Goal: Complete application form: Complete application form

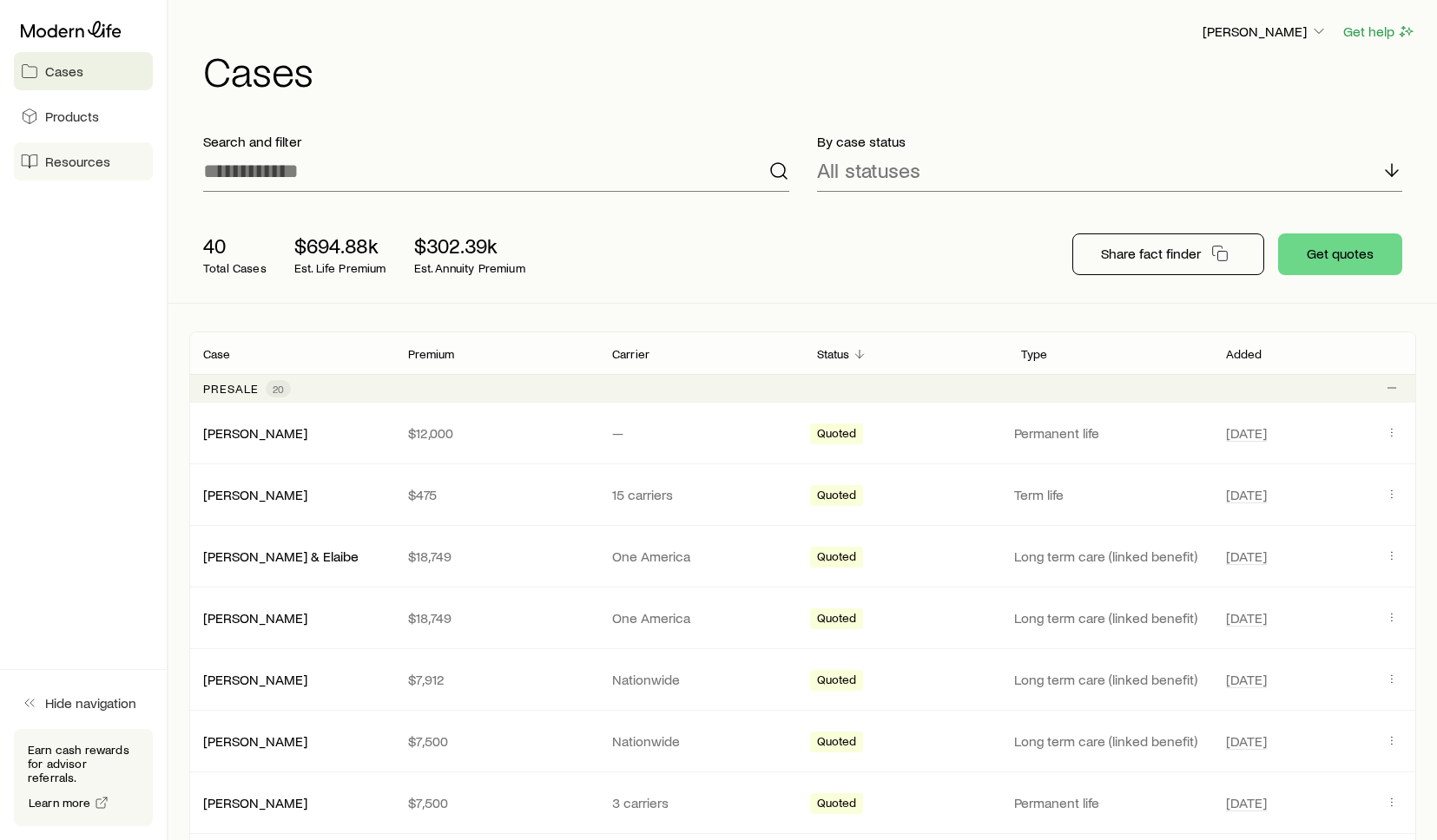
click at [58, 160] on span "Resources" at bounding box center [77, 161] width 65 height 17
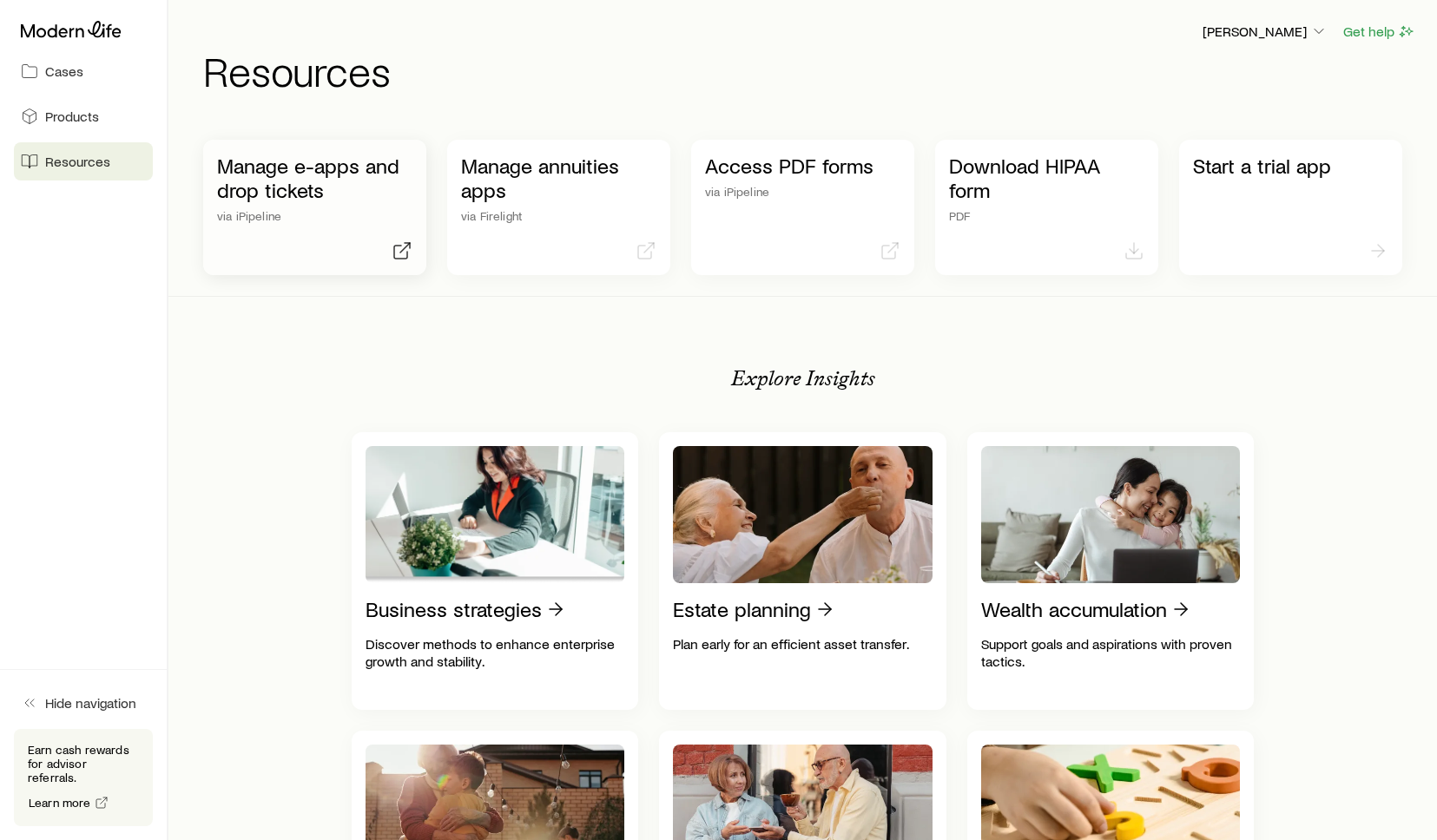
click at [334, 190] on p "Manage e-apps and drop tickets" at bounding box center [314, 178] width 195 height 49
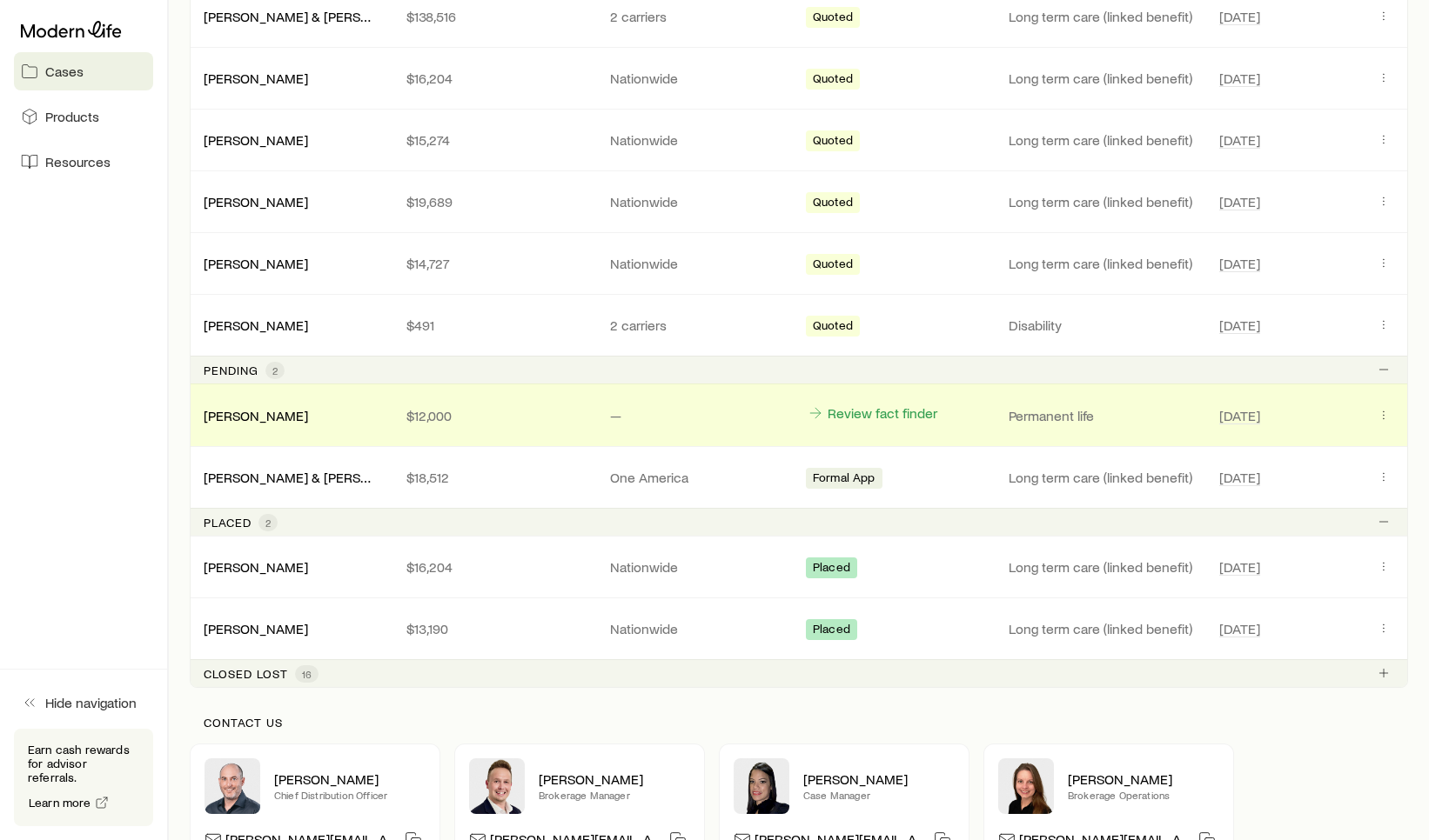
scroll to position [1357, 0]
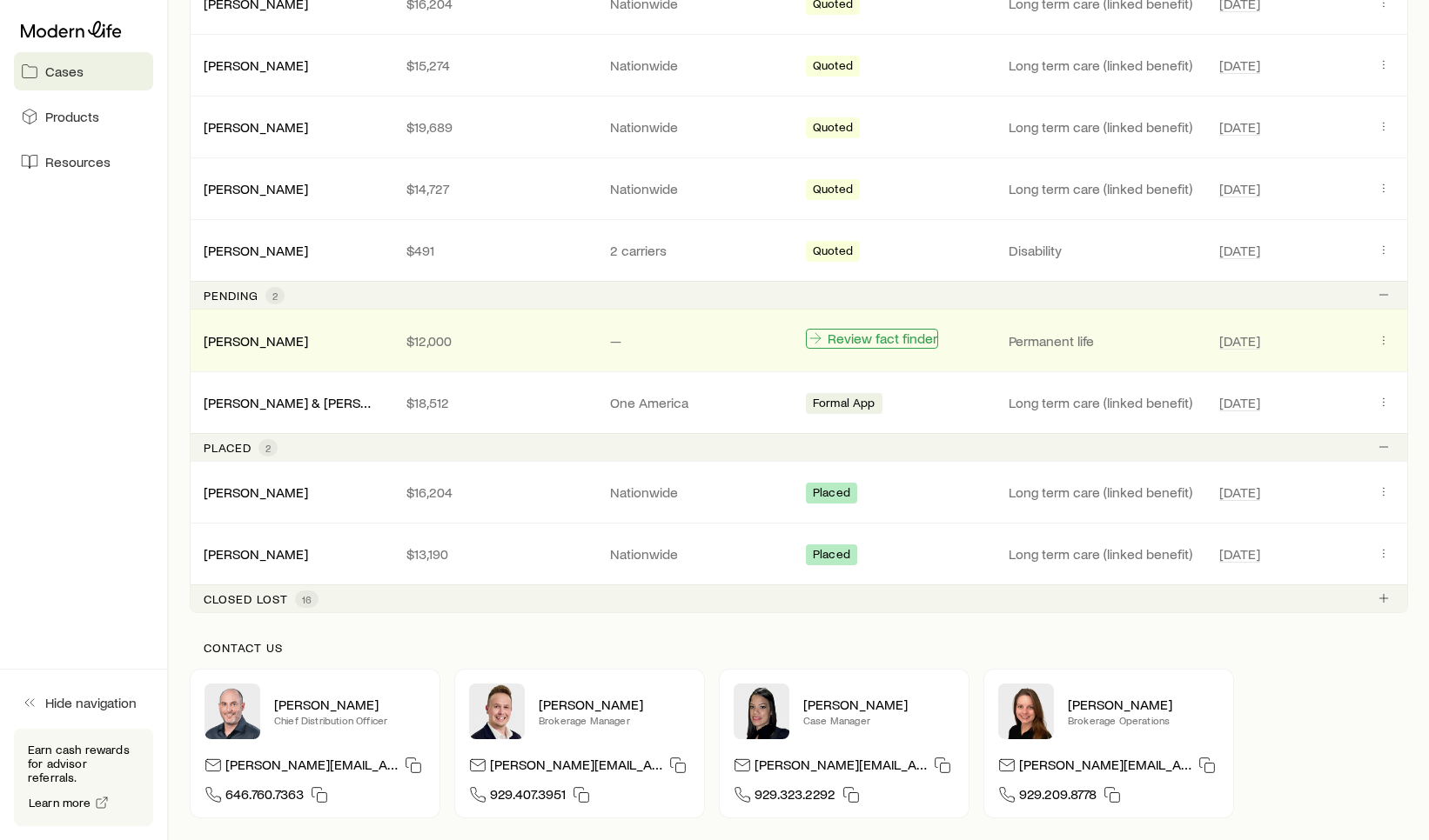
click at [884, 340] on link "Review fact finder" at bounding box center [871, 339] width 133 height 20
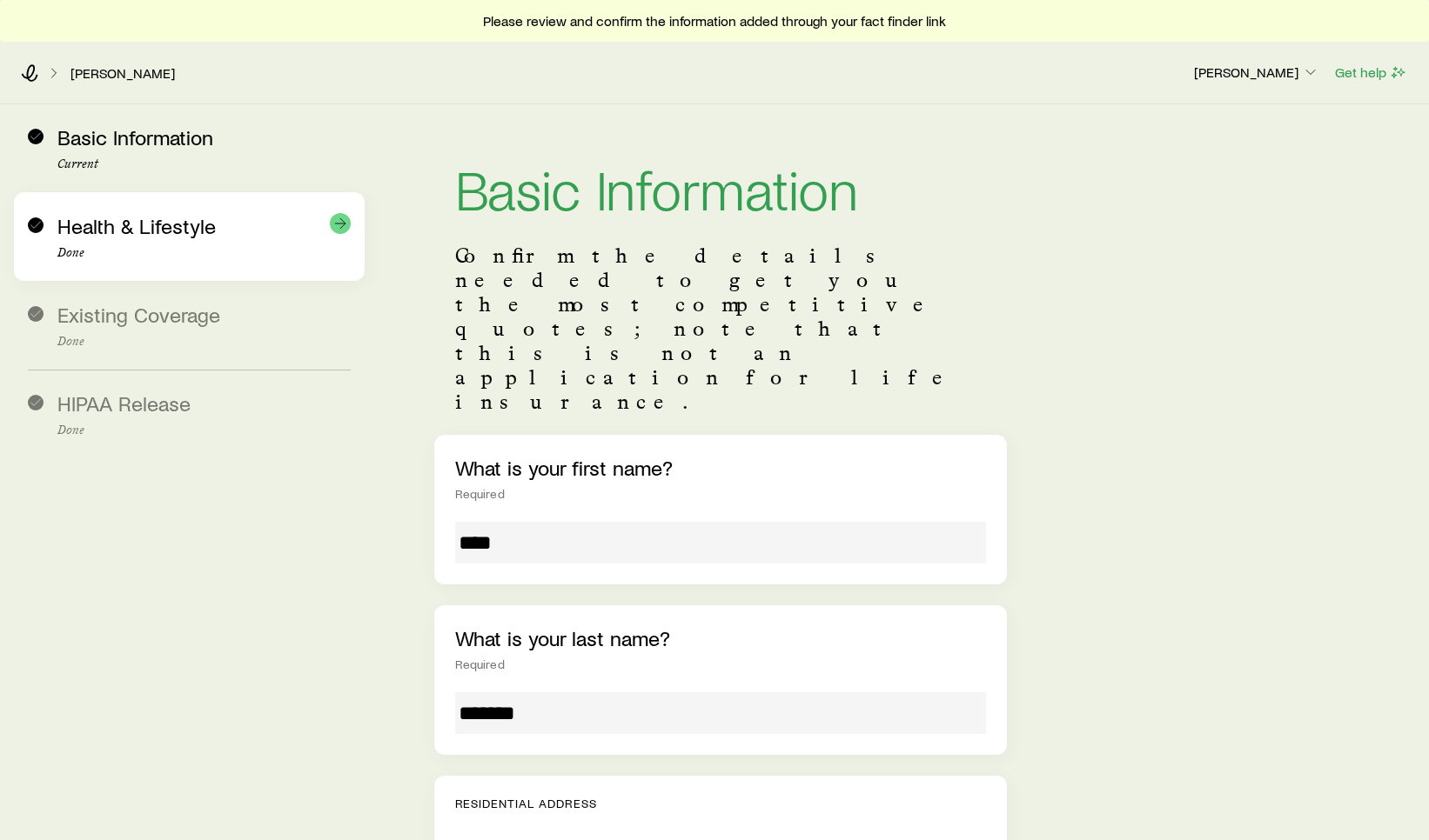
click at [235, 222] on div "Health & Lifestyle Done" at bounding box center [204, 237] width 294 height 46
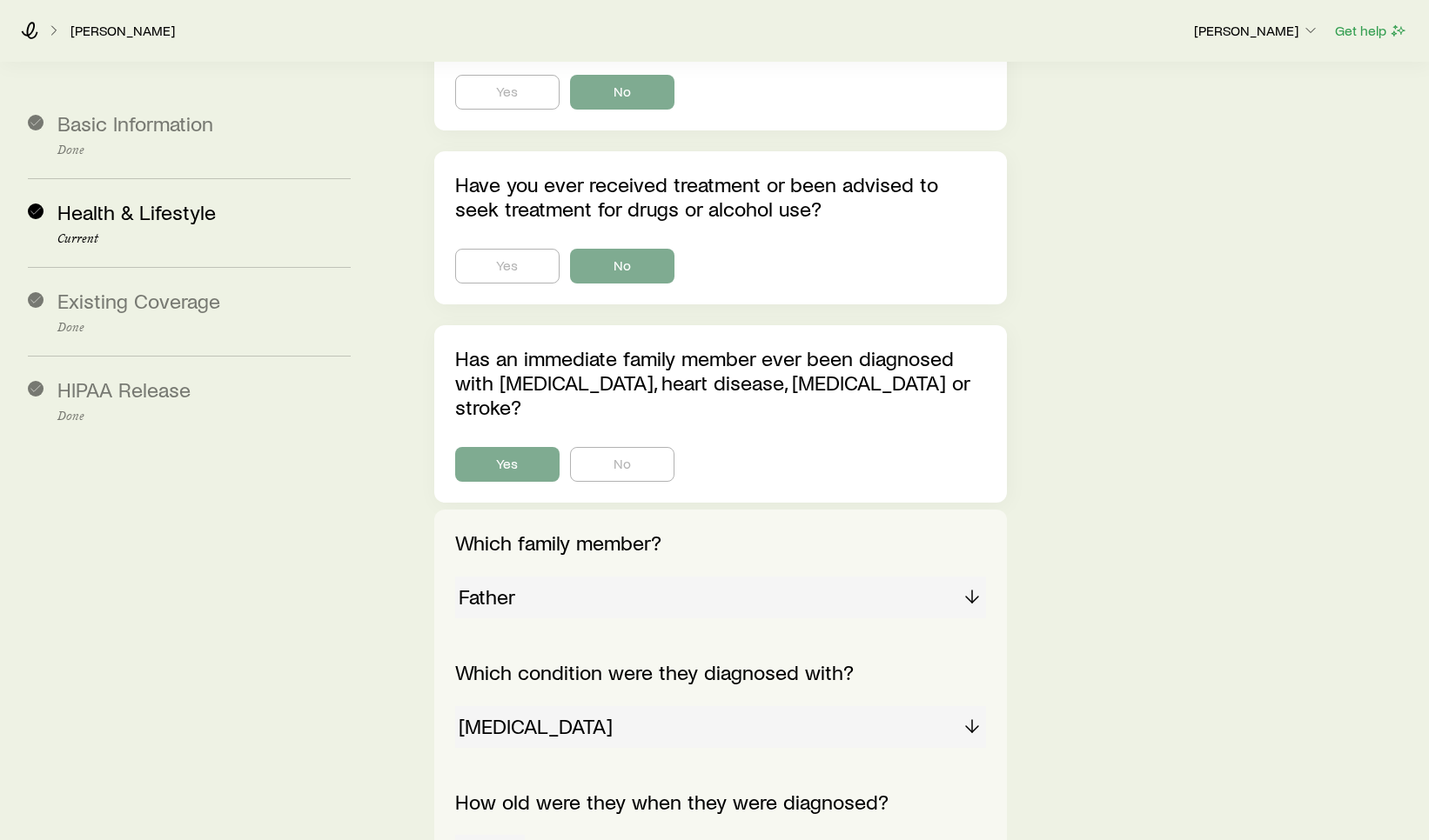
scroll to position [2609, 0]
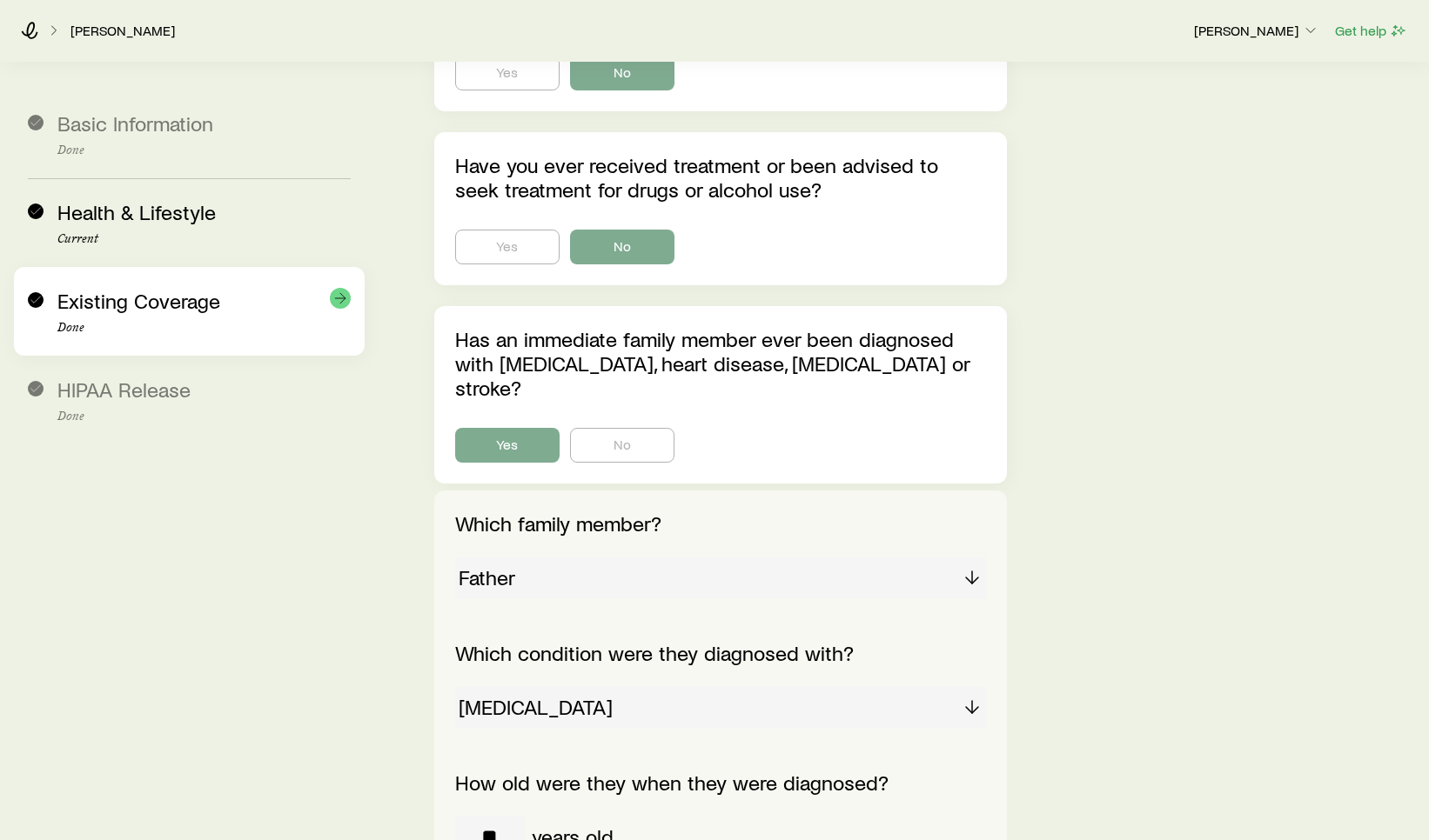
click at [75, 312] on span "Existing Coverage" at bounding box center [138, 300] width 163 height 25
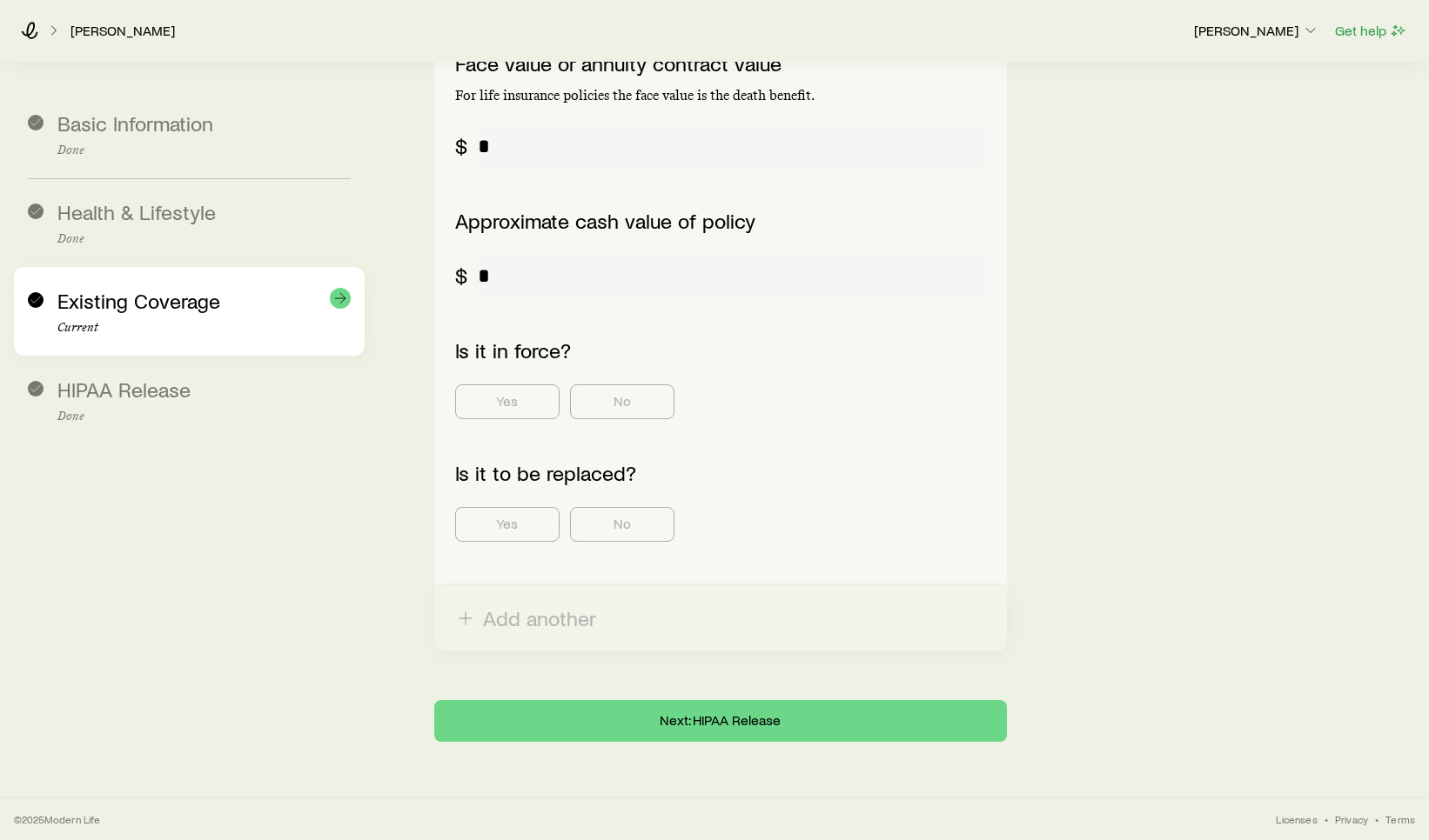
scroll to position [702, 0]
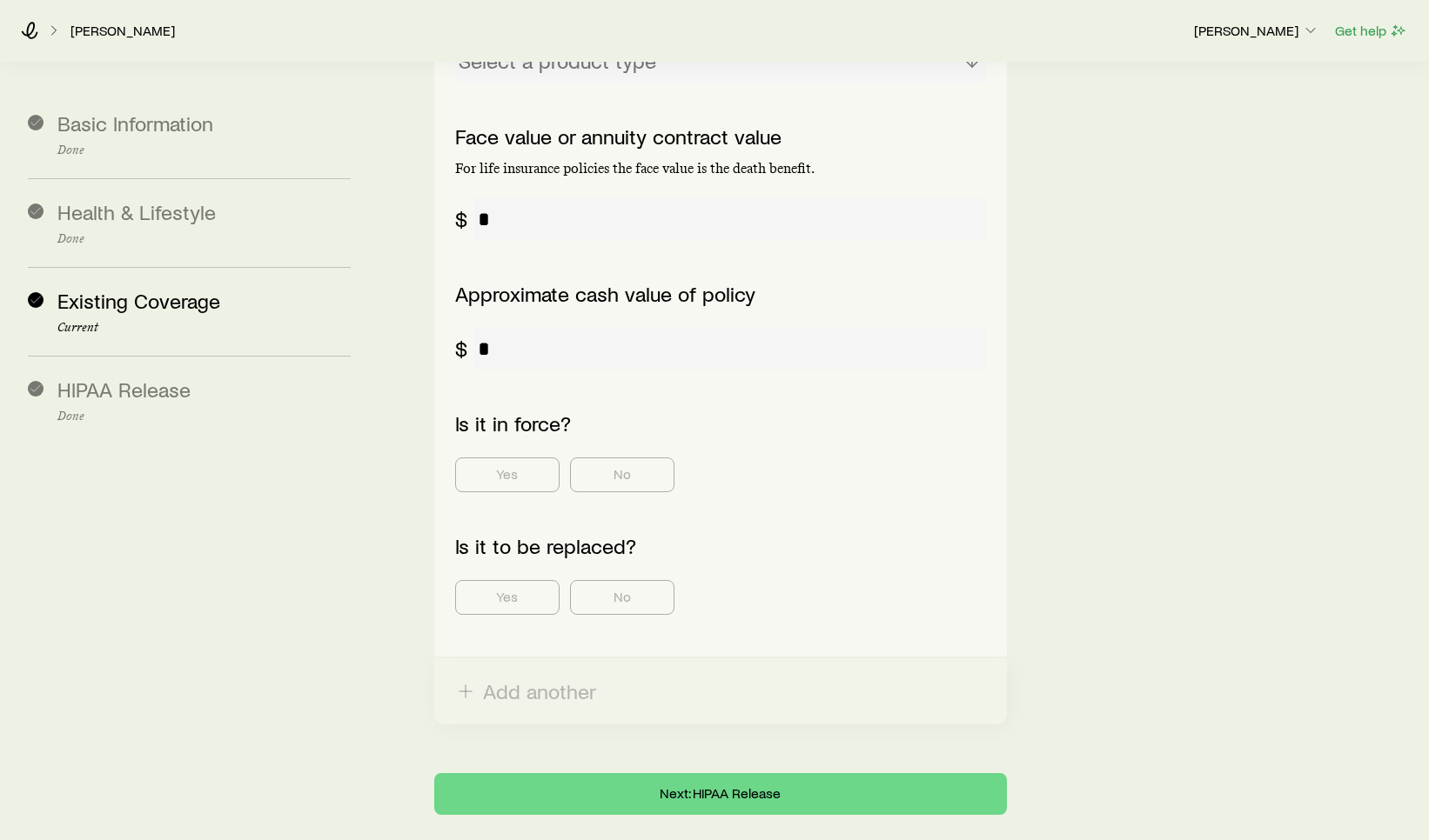
click at [934, 198] on input "tel" at bounding box center [730, 219] width 512 height 41
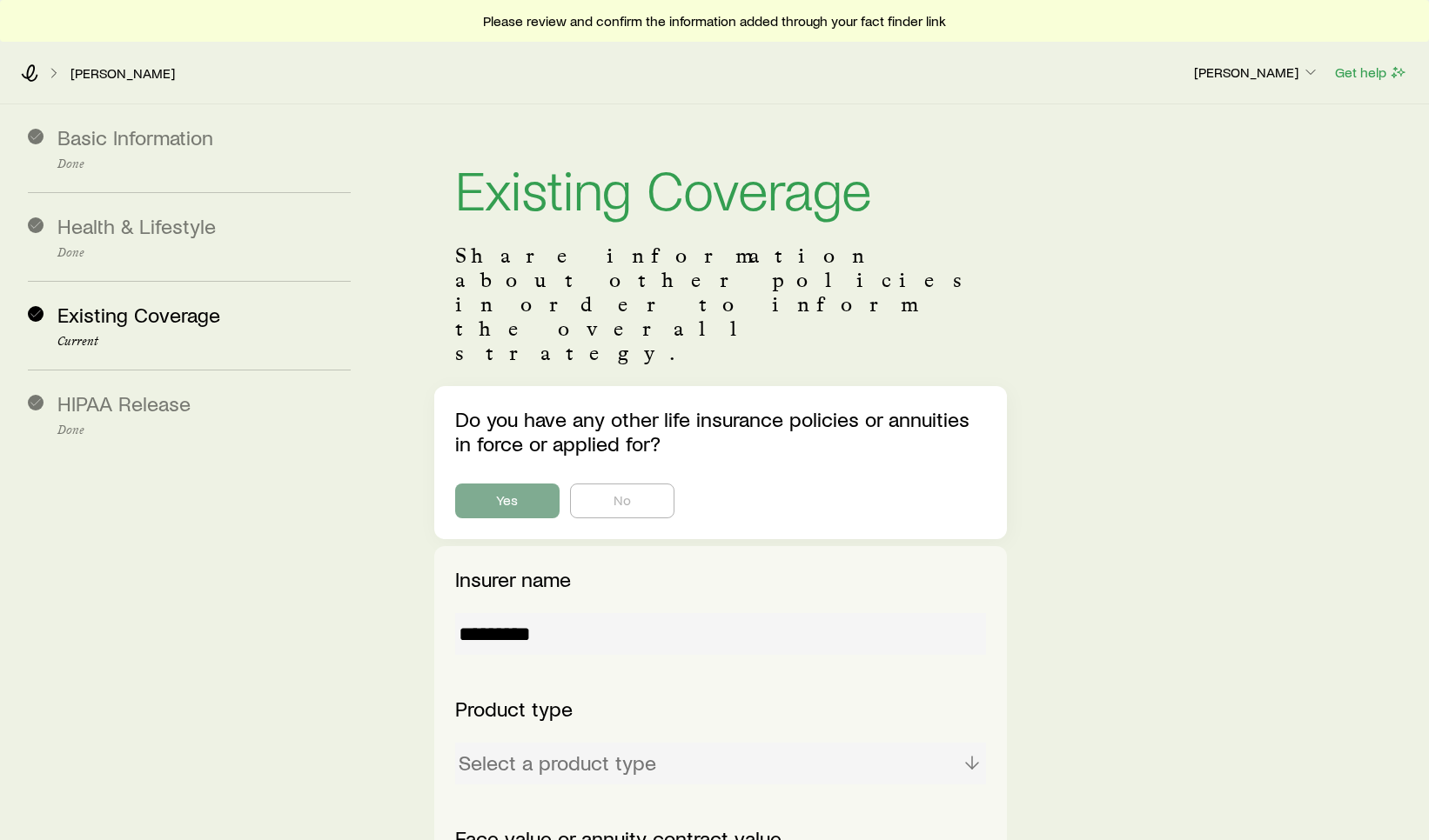
scroll to position [0, 0]
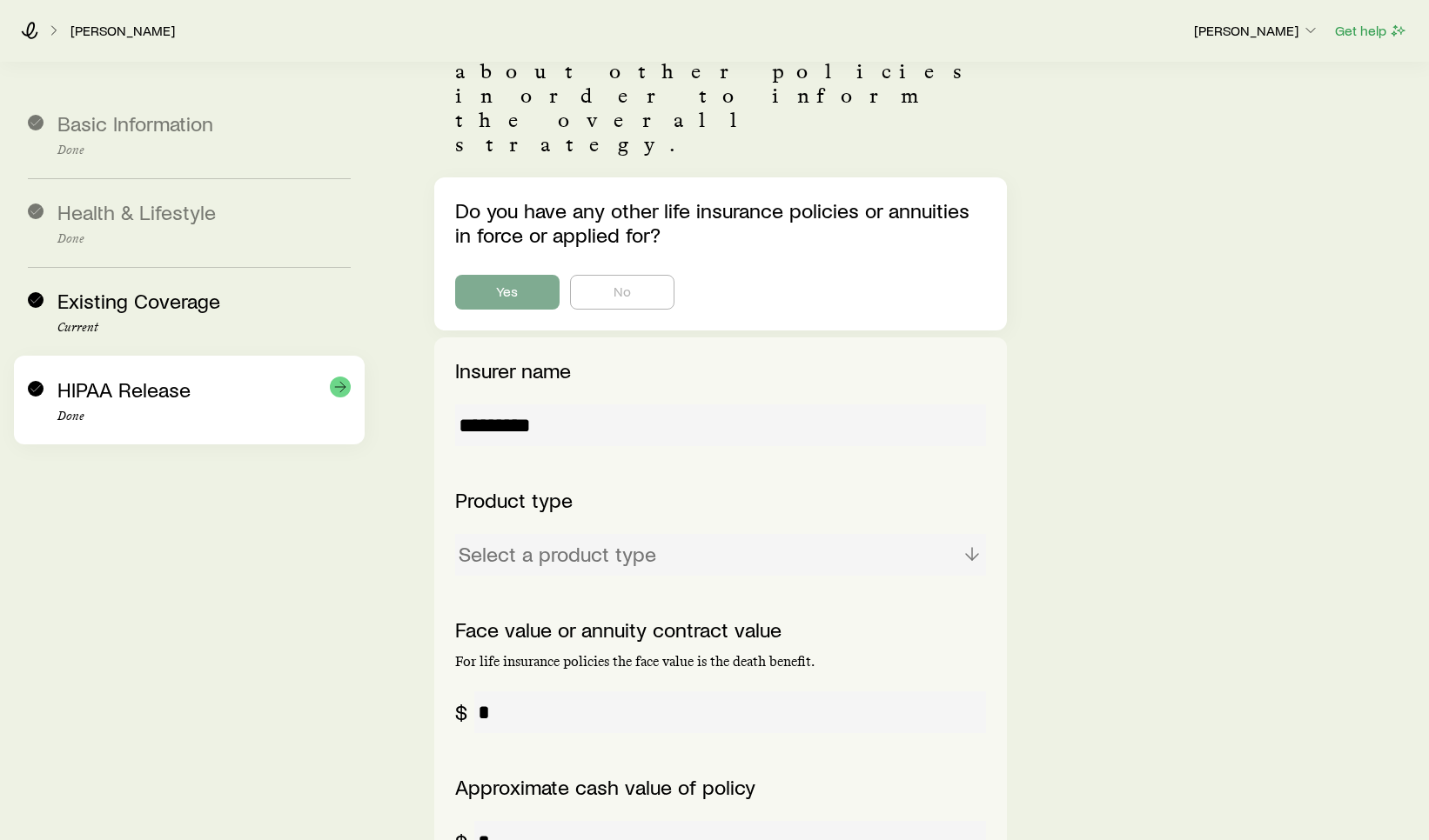
click at [249, 406] on div "HIPAA Release Done" at bounding box center [204, 400] width 294 height 46
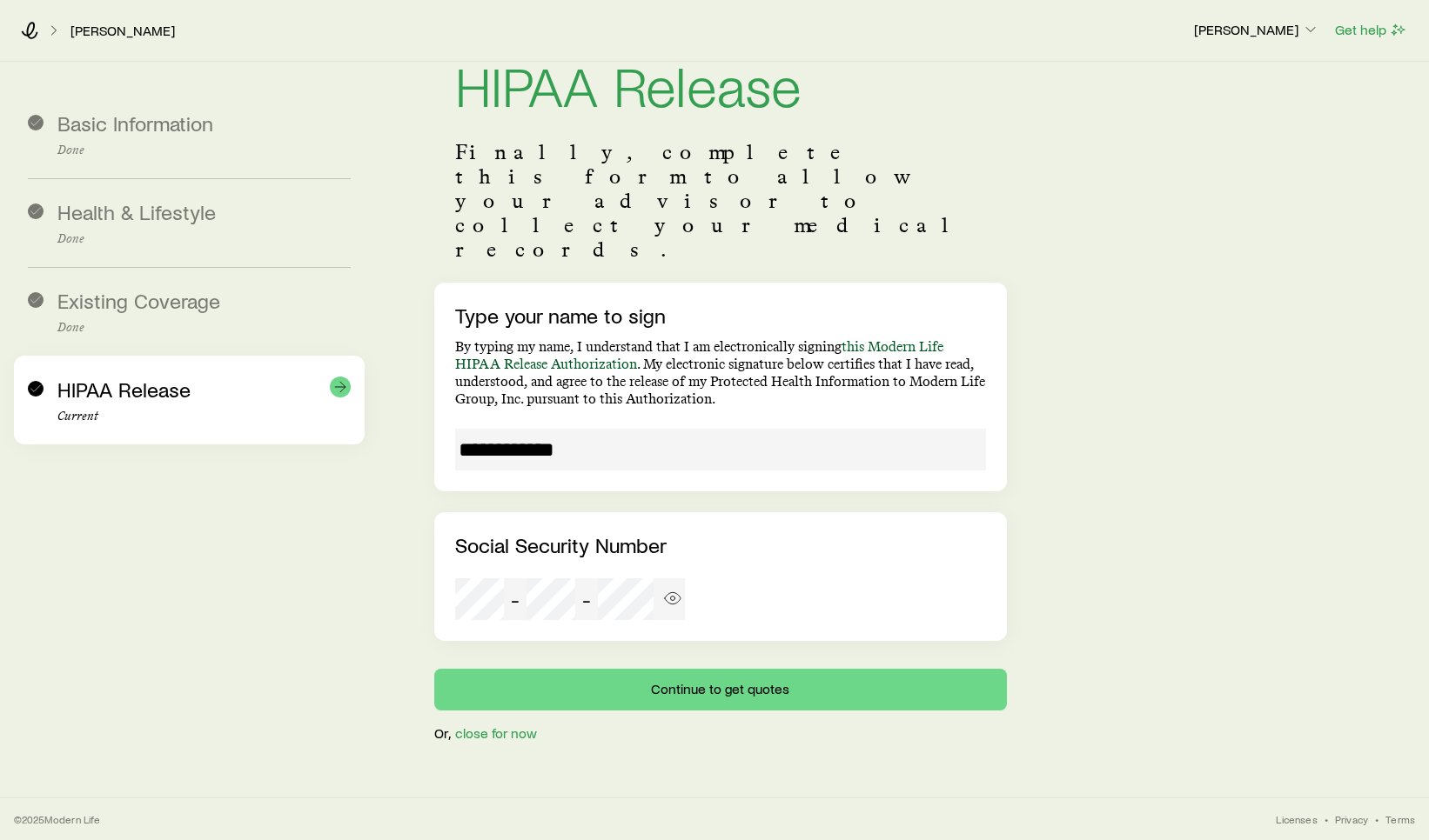
scroll to position [41, 0]
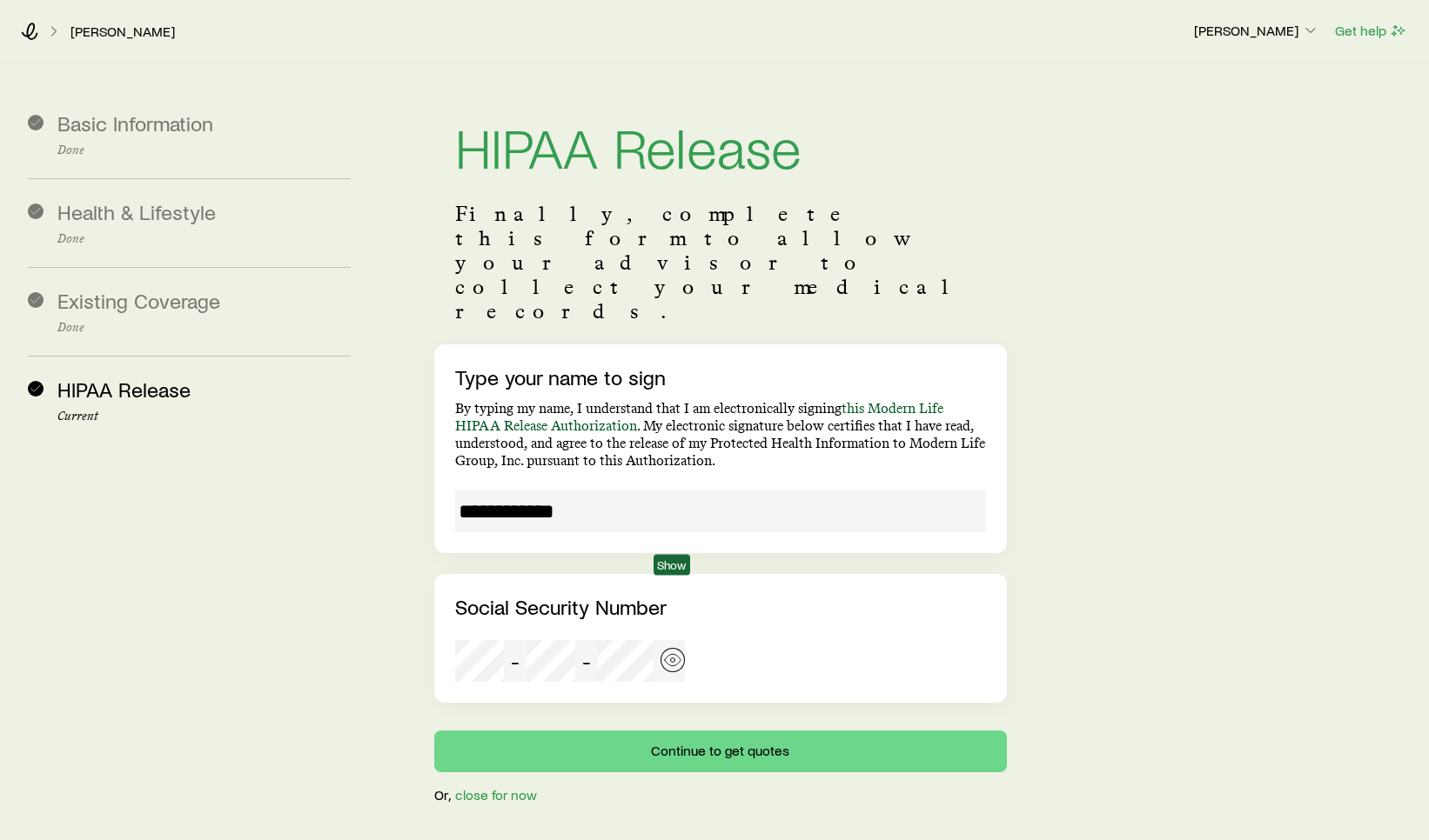
click at [677, 652] on icon "button" at bounding box center [673, 660] width 17 height 17
click at [636, 641] on div "- -" at bounding box center [570, 661] width 230 height 41
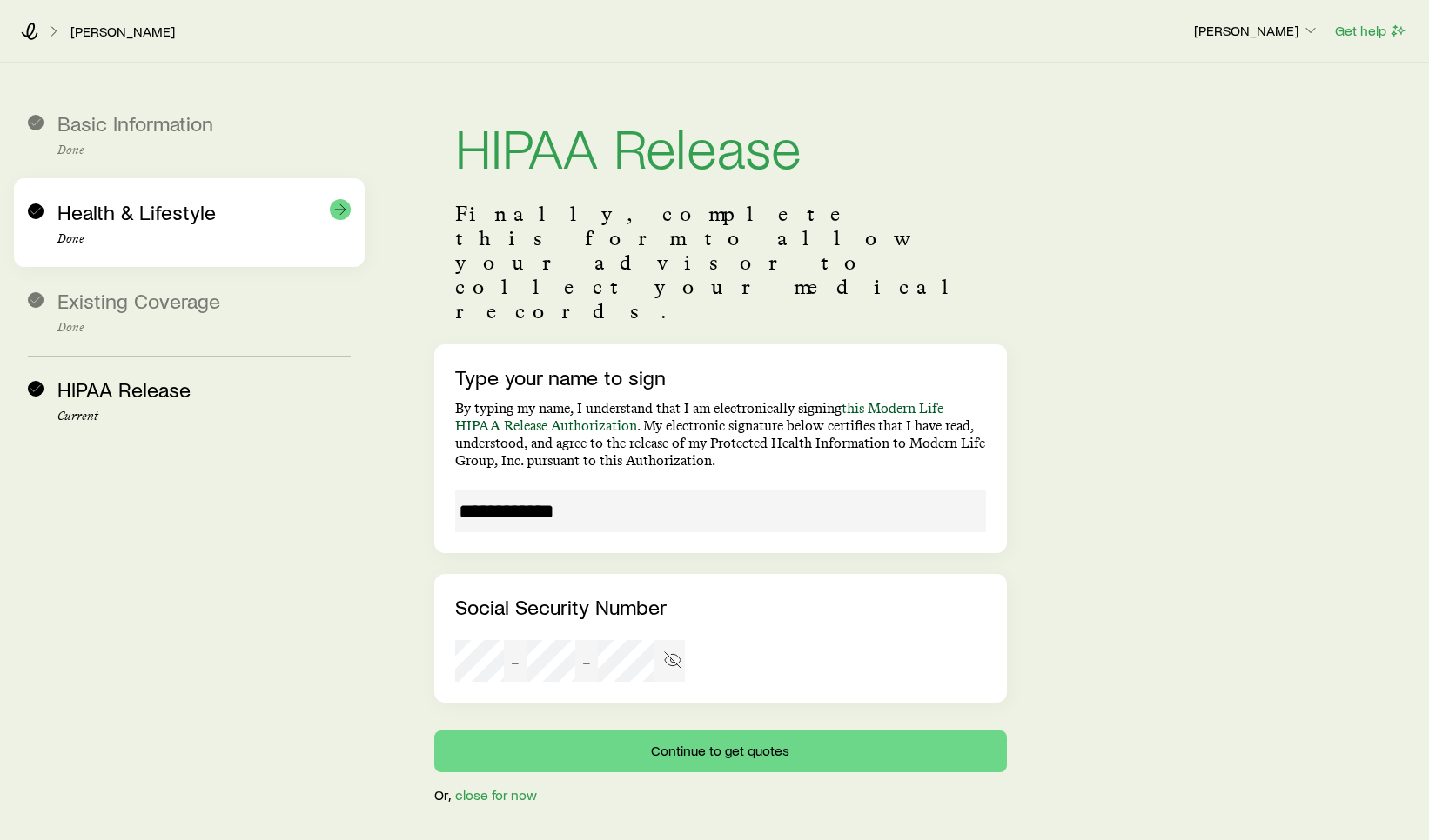
click at [142, 211] on span "Health & Lifestyle" at bounding box center [136, 212] width 158 height 25
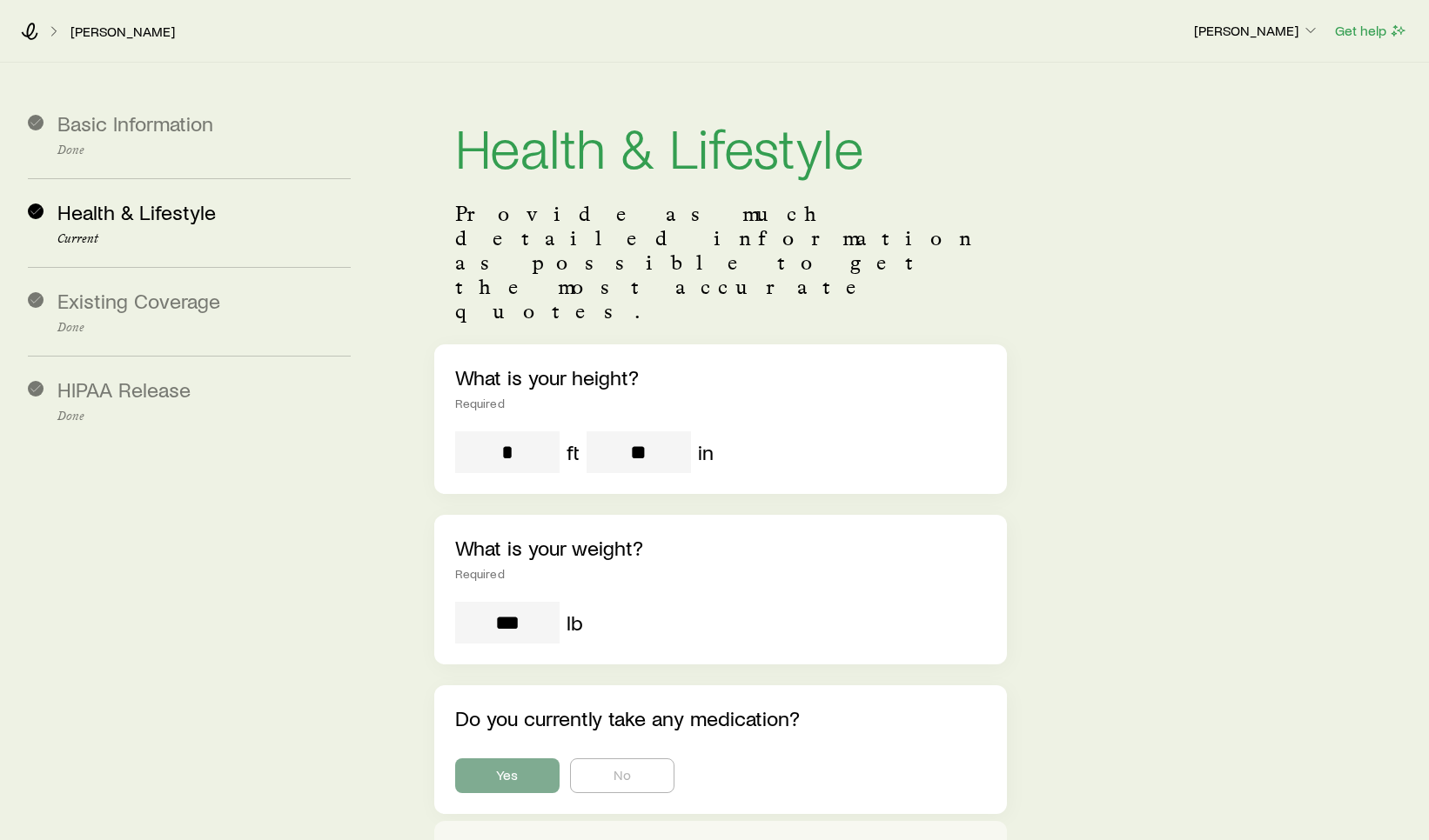
click at [975, 432] on div "* ft ** in" at bounding box center [721, 452] width 531 height 41
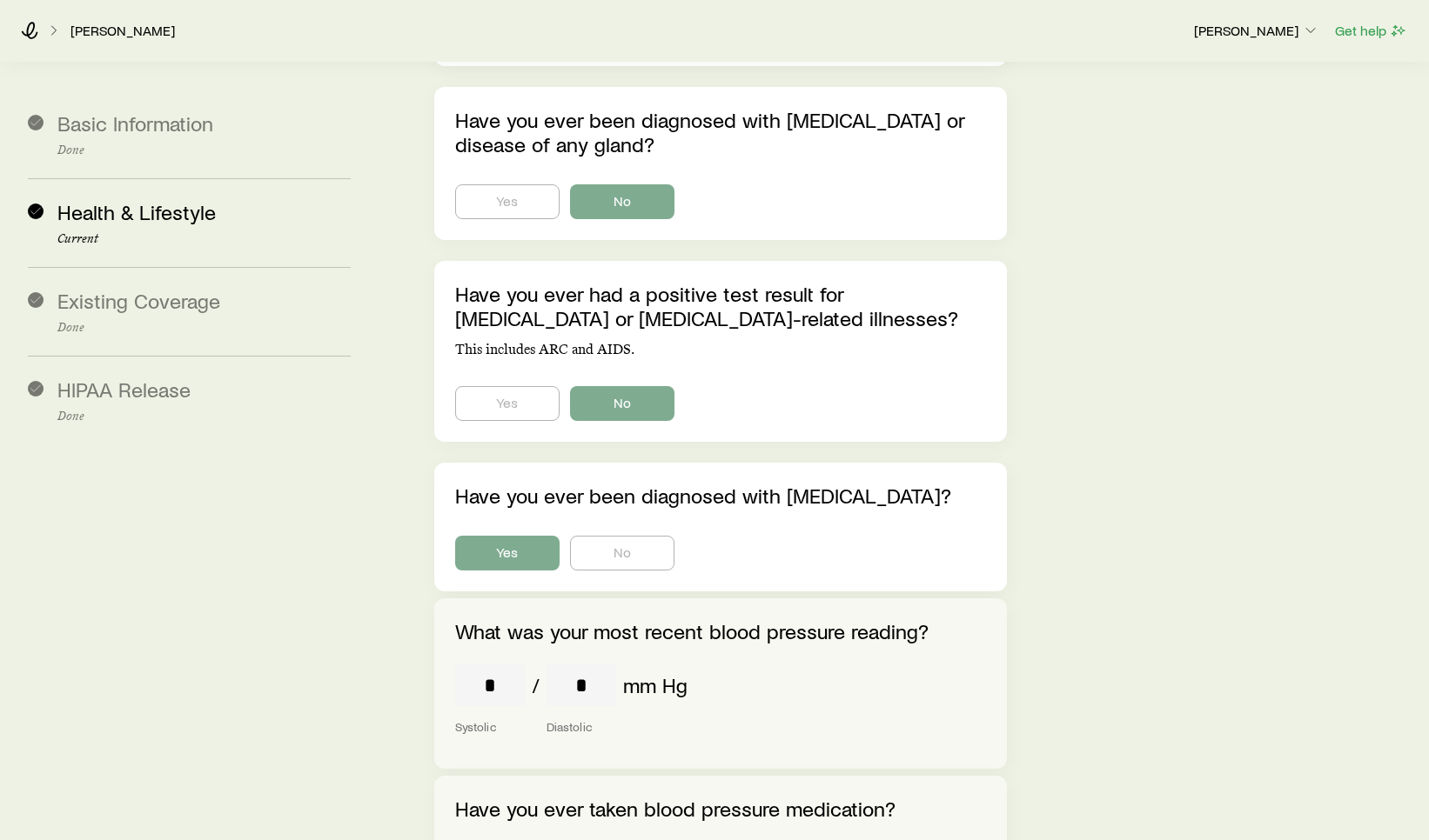
scroll to position [3870, 0]
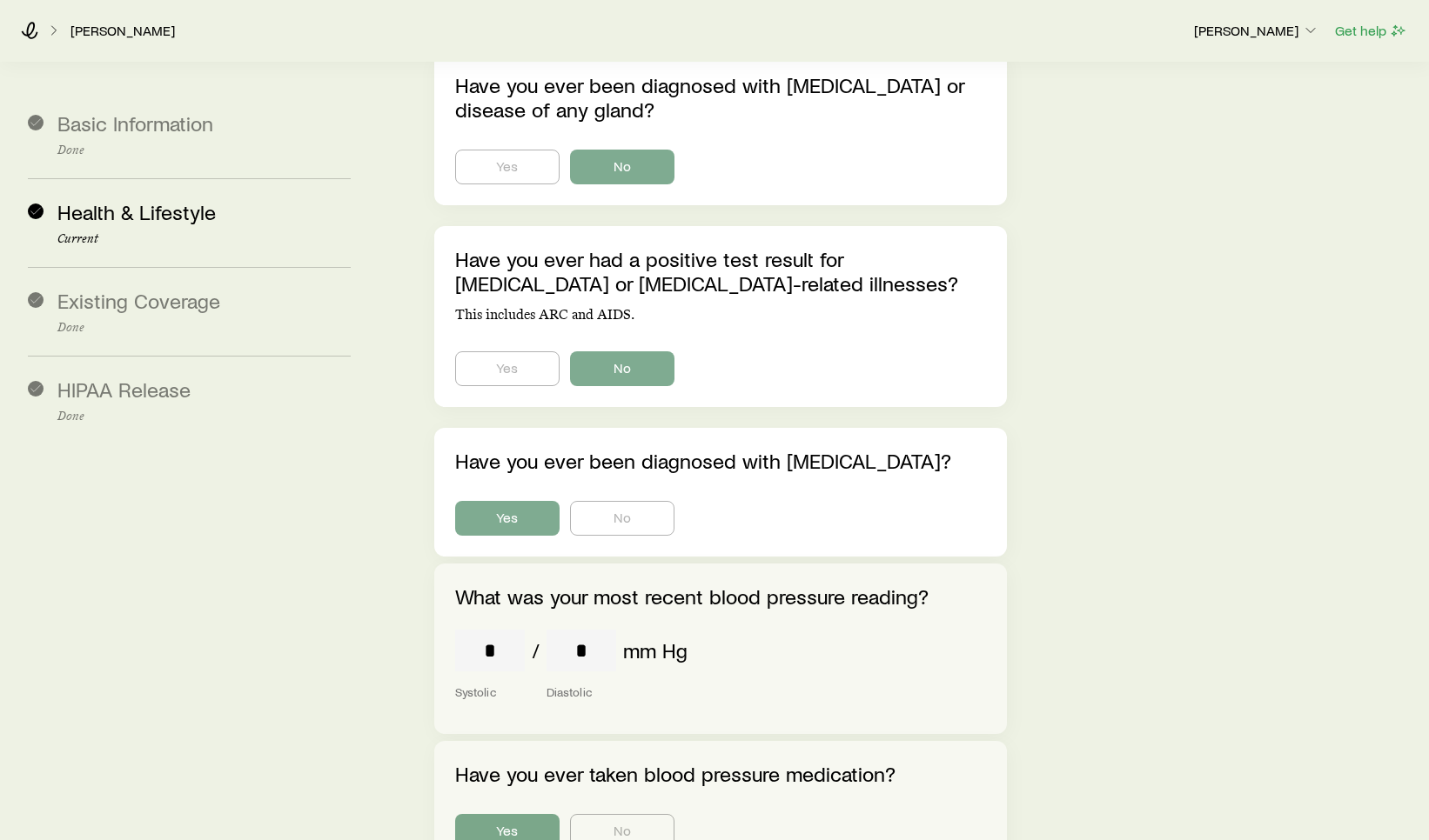
click at [516, 630] on input "tel" at bounding box center [490, 651] width 70 height 41
click at [584, 630] on input "tel" at bounding box center [581, 651] width 70 height 41
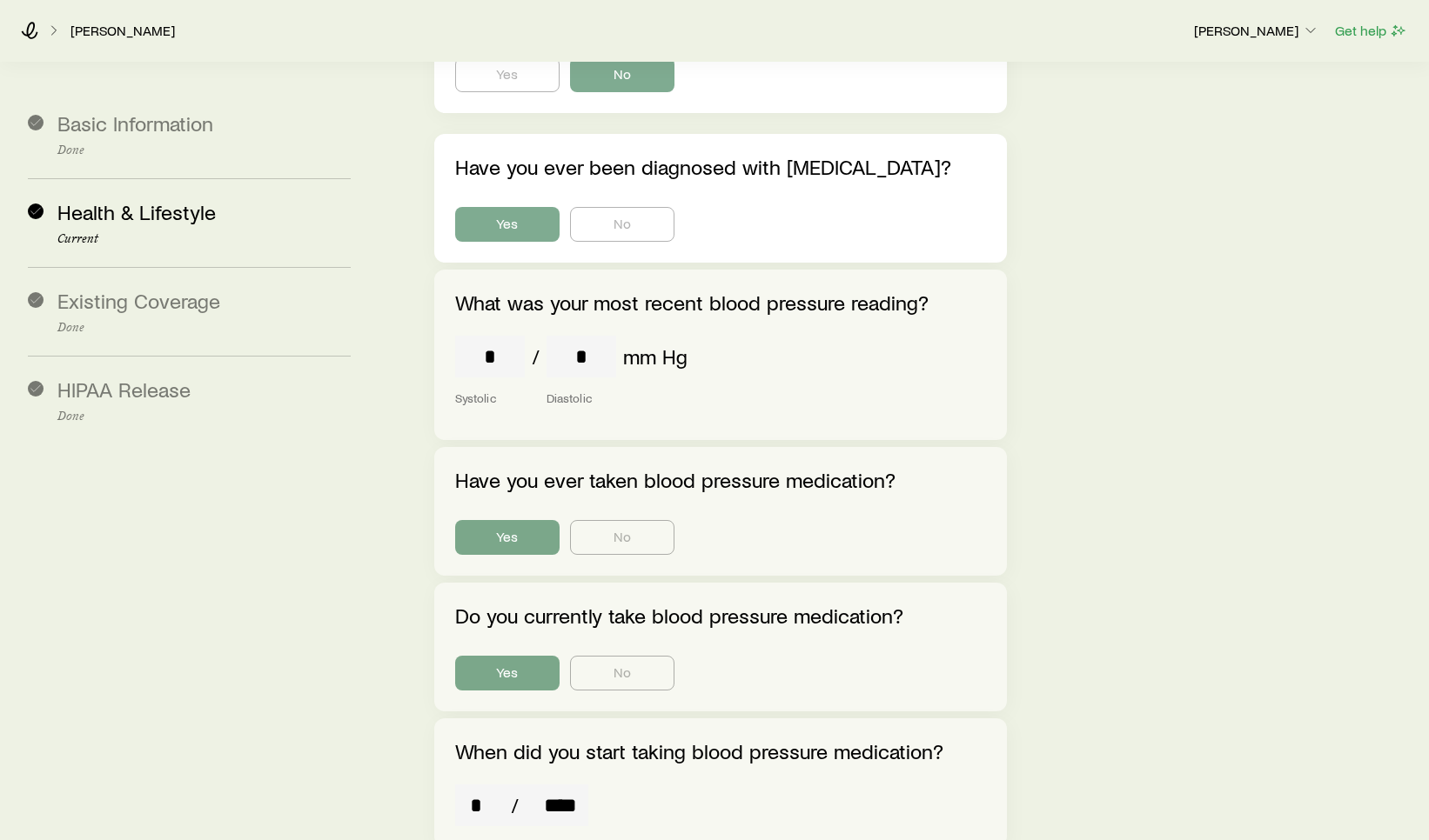
scroll to position [4183, 0]
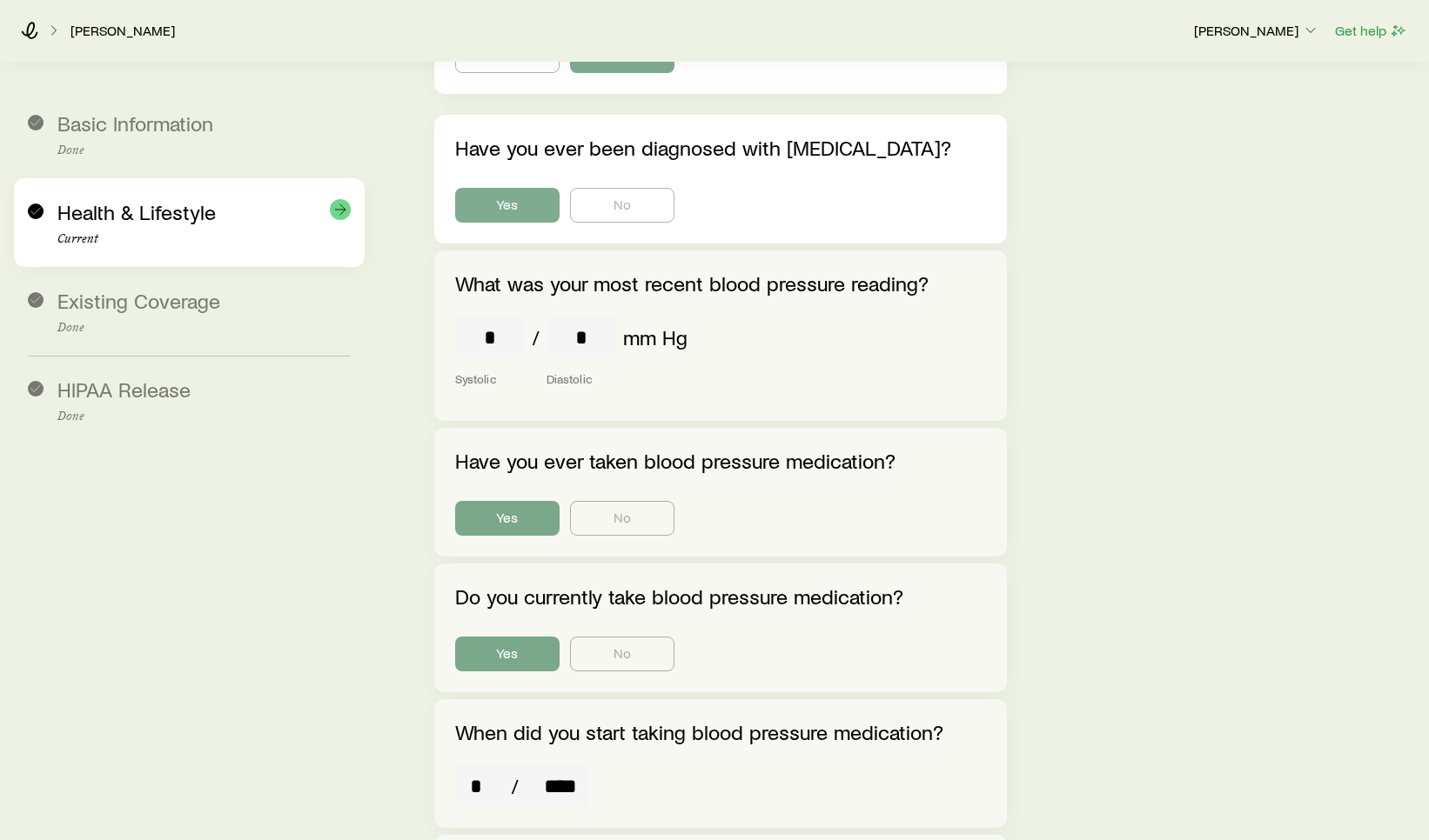
click at [214, 246] on p "Current" at bounding box center [204, 239] width 294 height 14
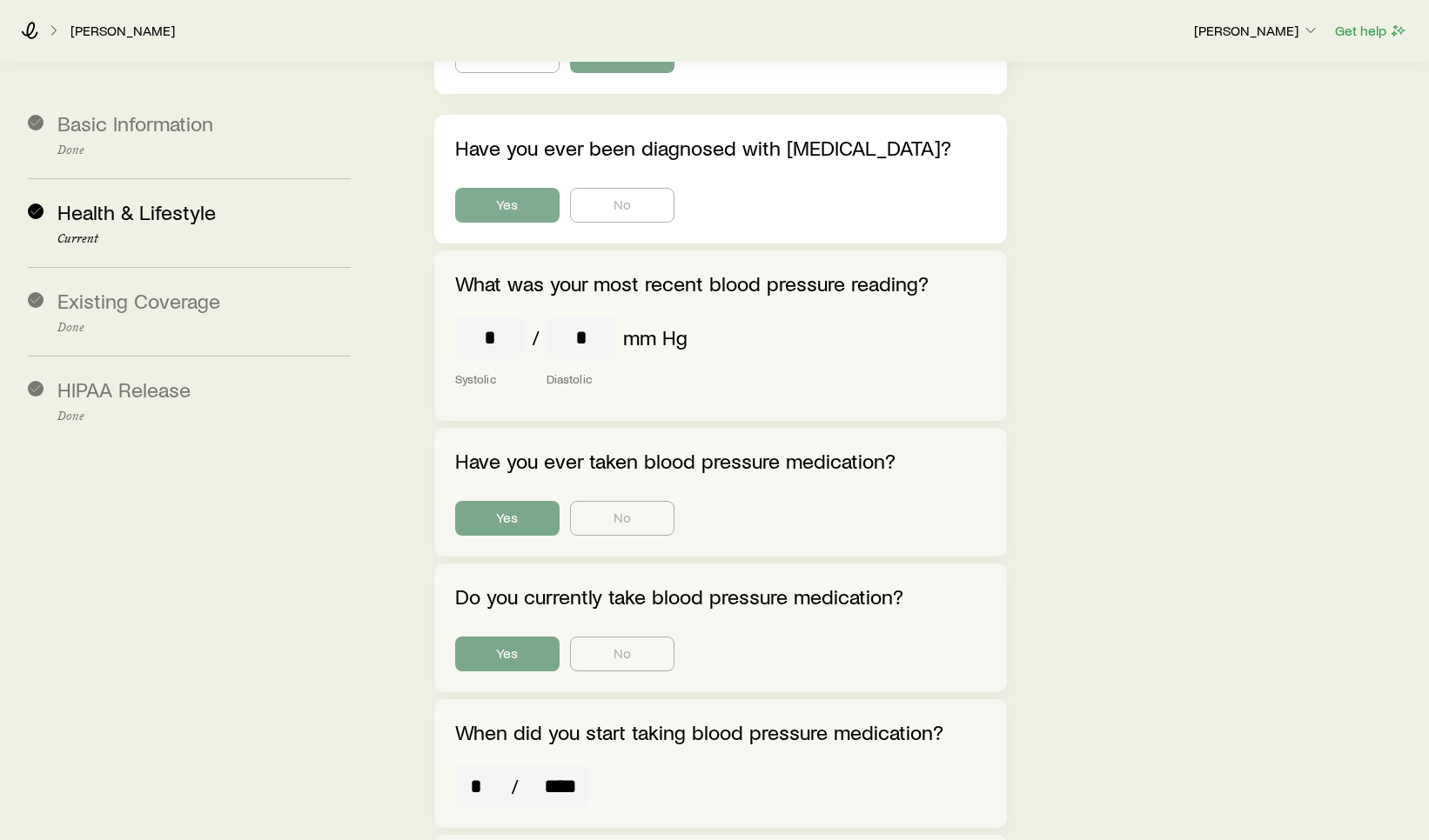
click at [1202, 404] on div "**********" at bounding box center [900, 365] width 1030 height 8888
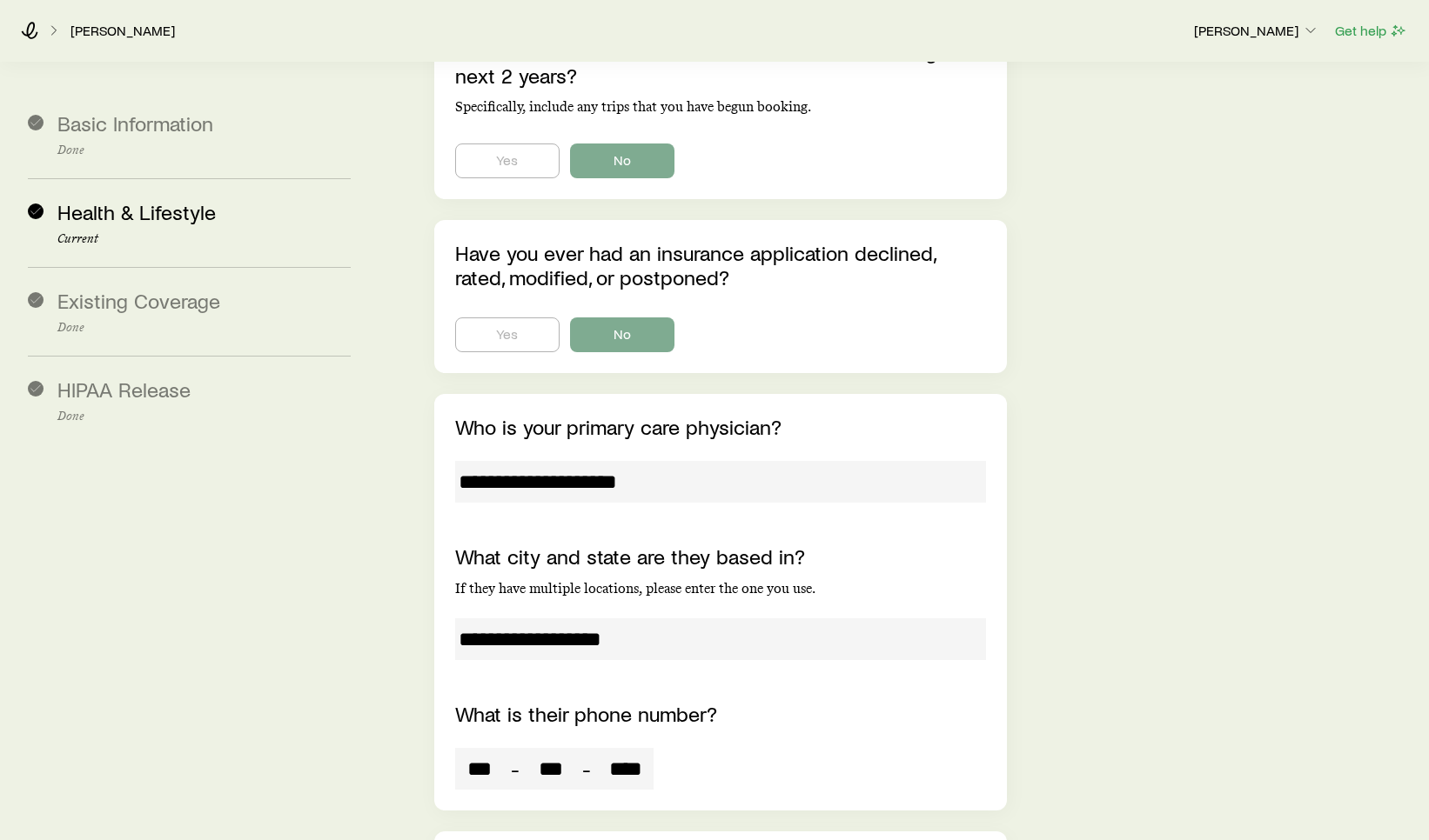
scroll to position [7941, 0]
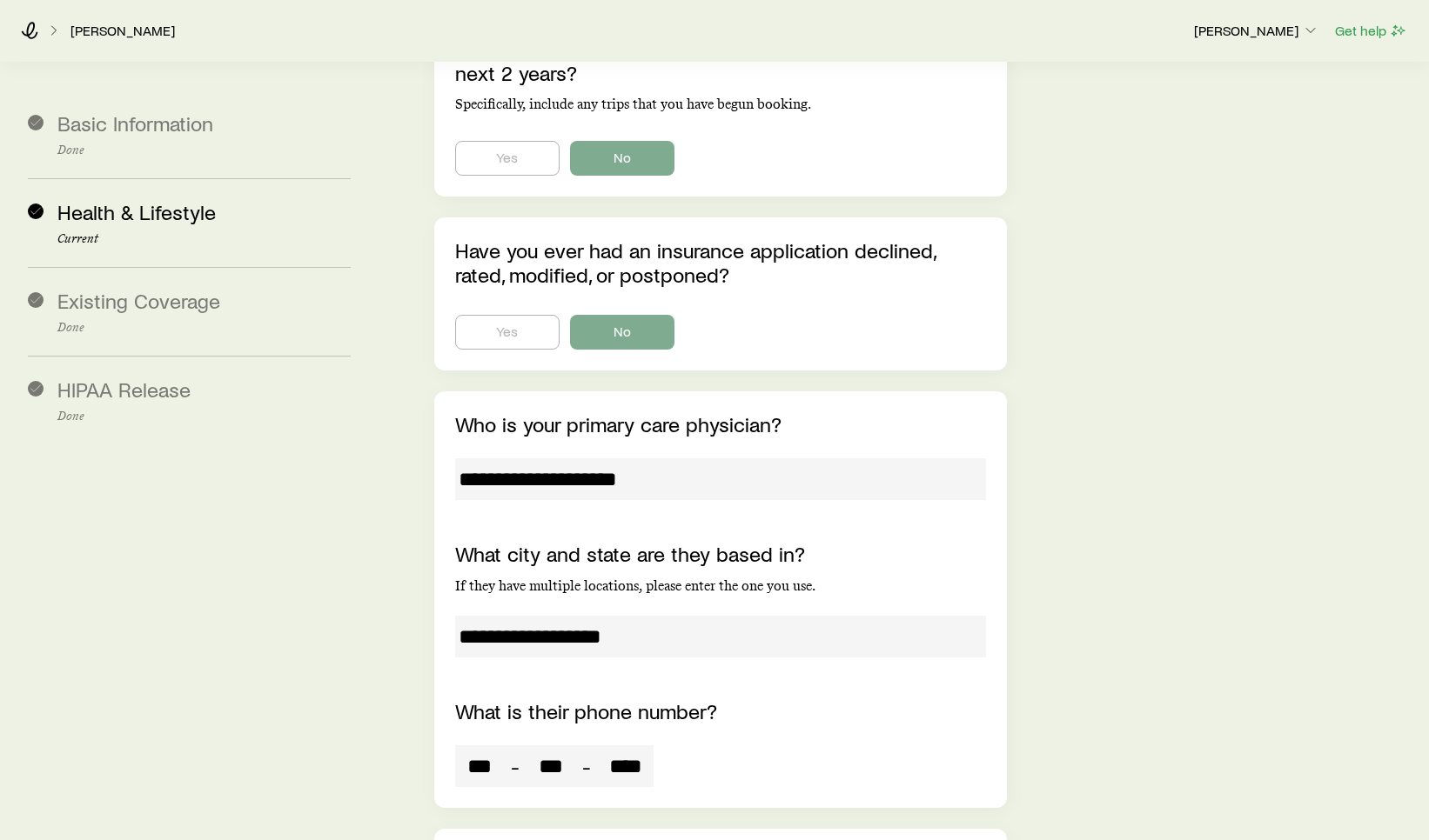
drag, startPoint x: 658, startPoint y: 259, endPoint x: 422, endPoint y: 245, distance: 236.4
click at [648, 412] on div "**********" at bounding box center [721, 599] width 531 height 375
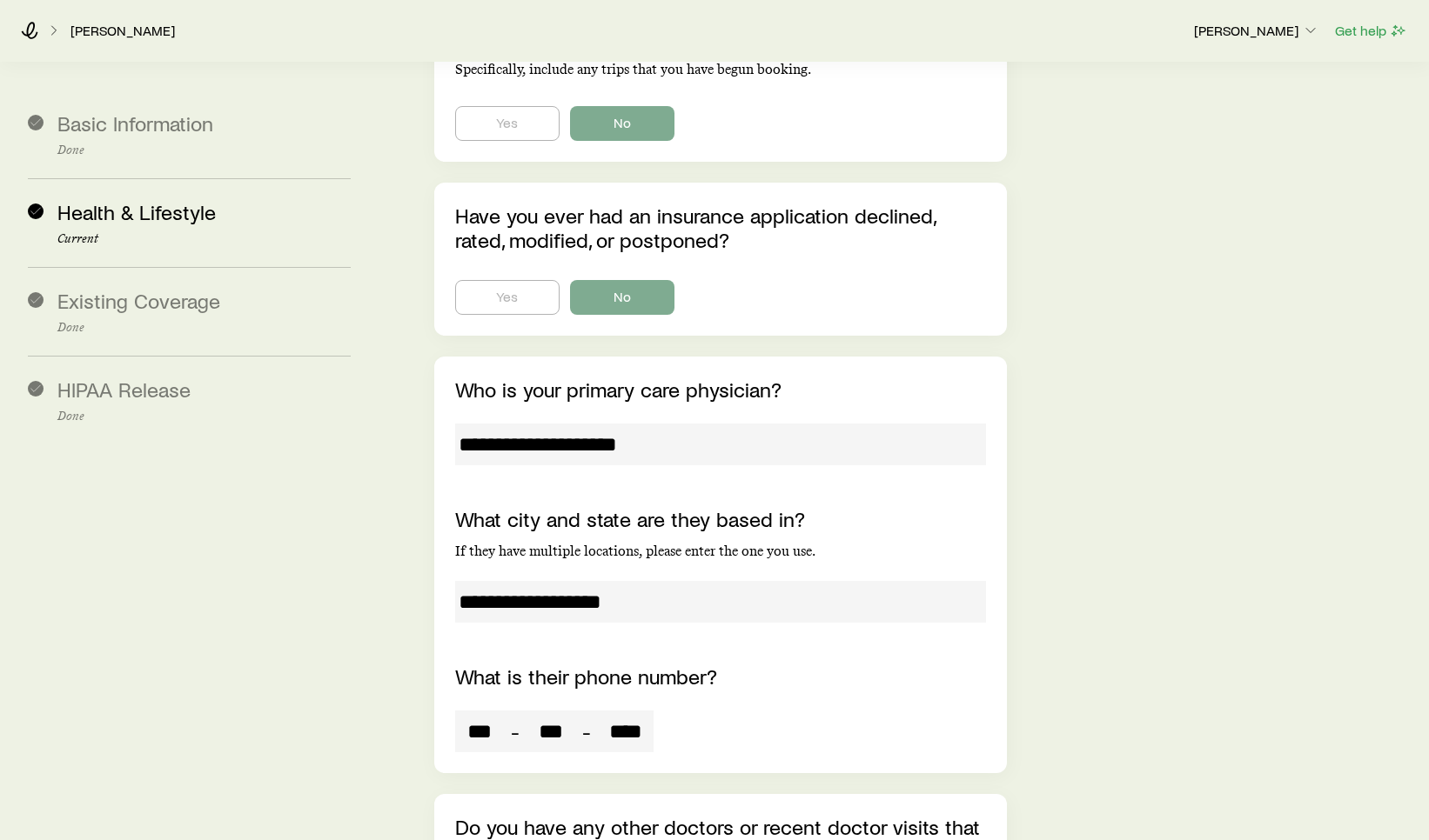
scroll to position [8021, 0]
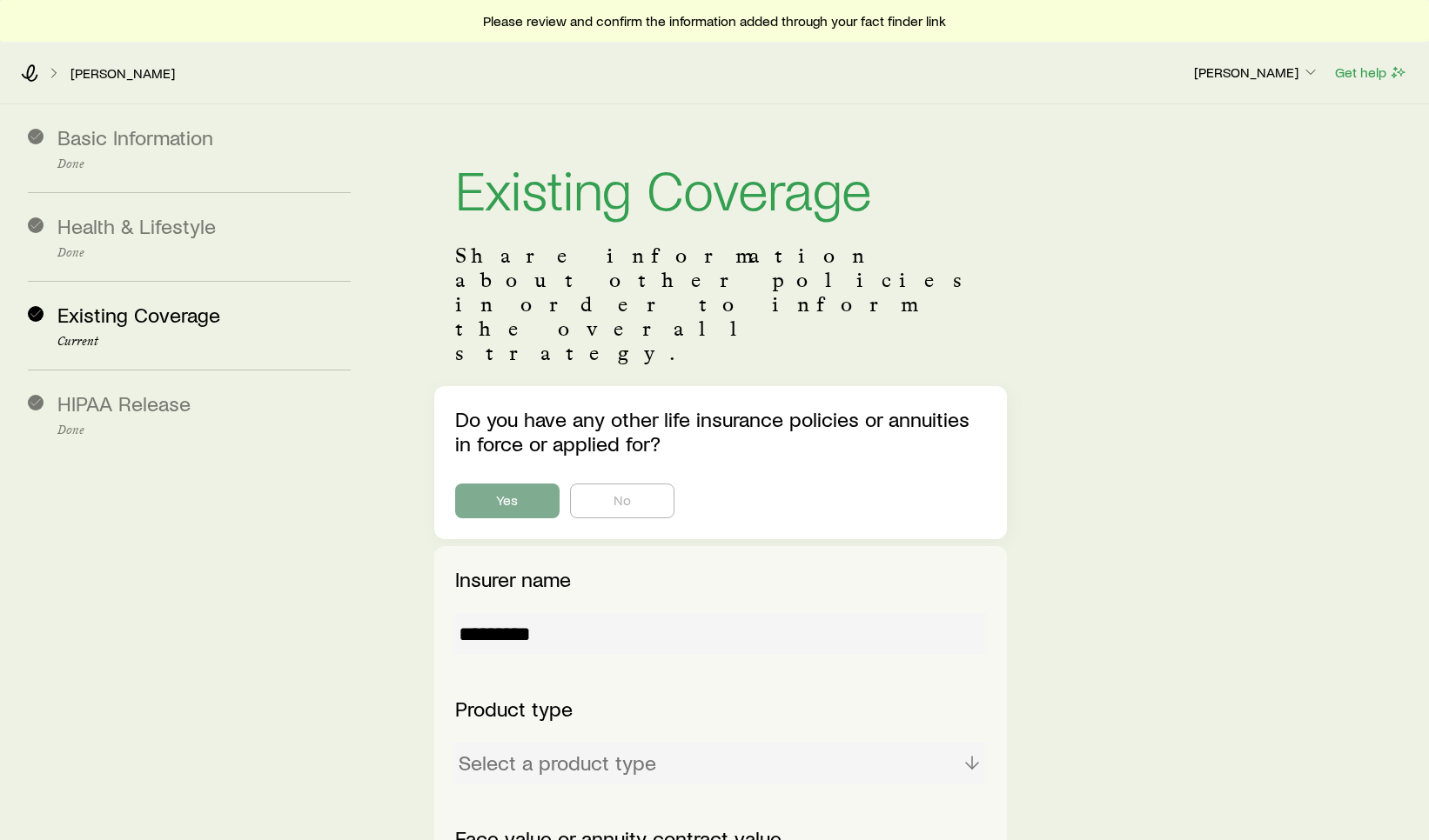
click at [1133, 341] on div "Existing Coverage Share information about other policies in order to inform the…" at bounding box center [900, 811] width 1030 height 1413
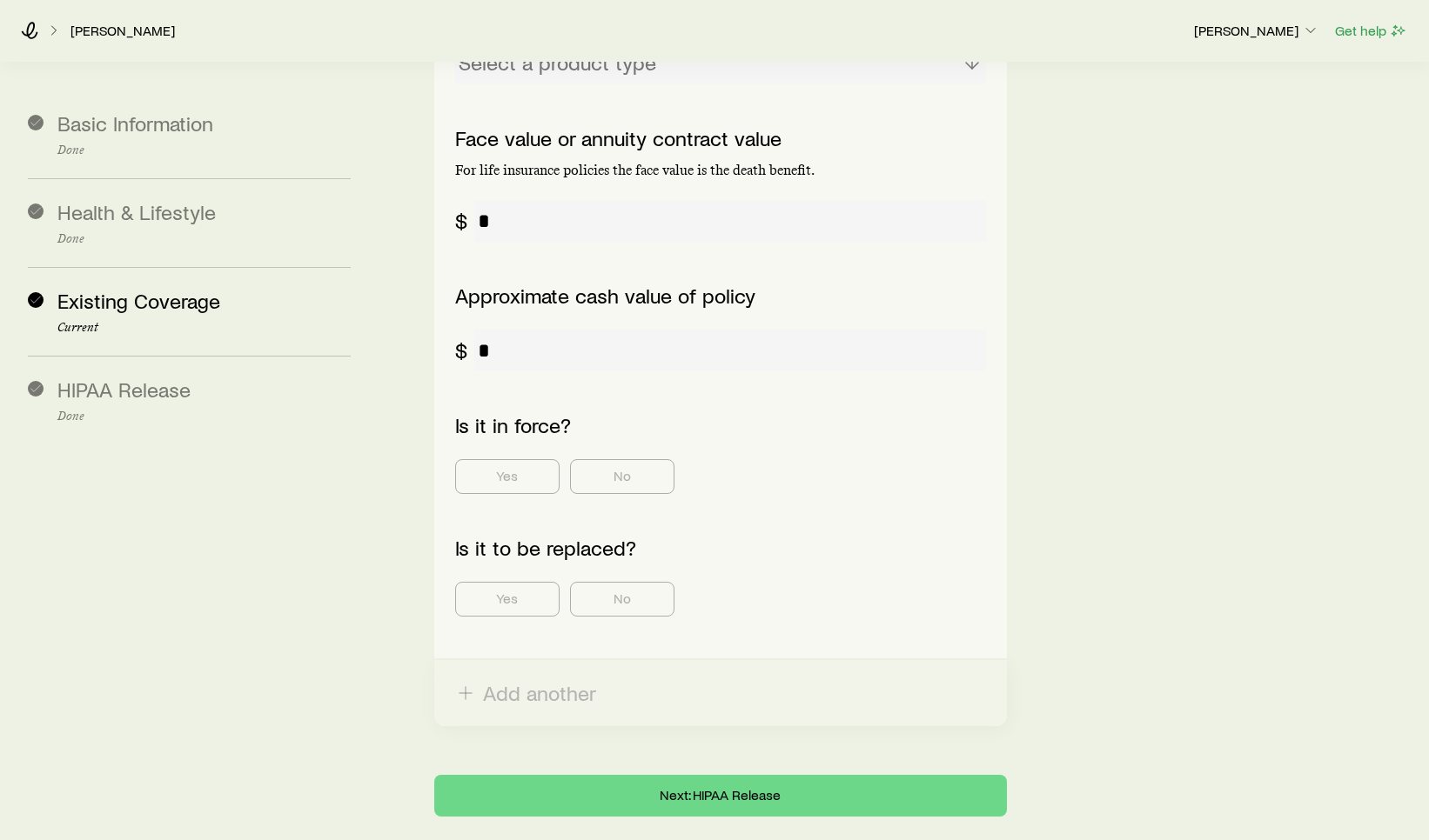
scroll to position [702, 0]
click at [833, 773] on button "Next: HIPAA Release" at bounding box center [720, 794] width 573 height 41
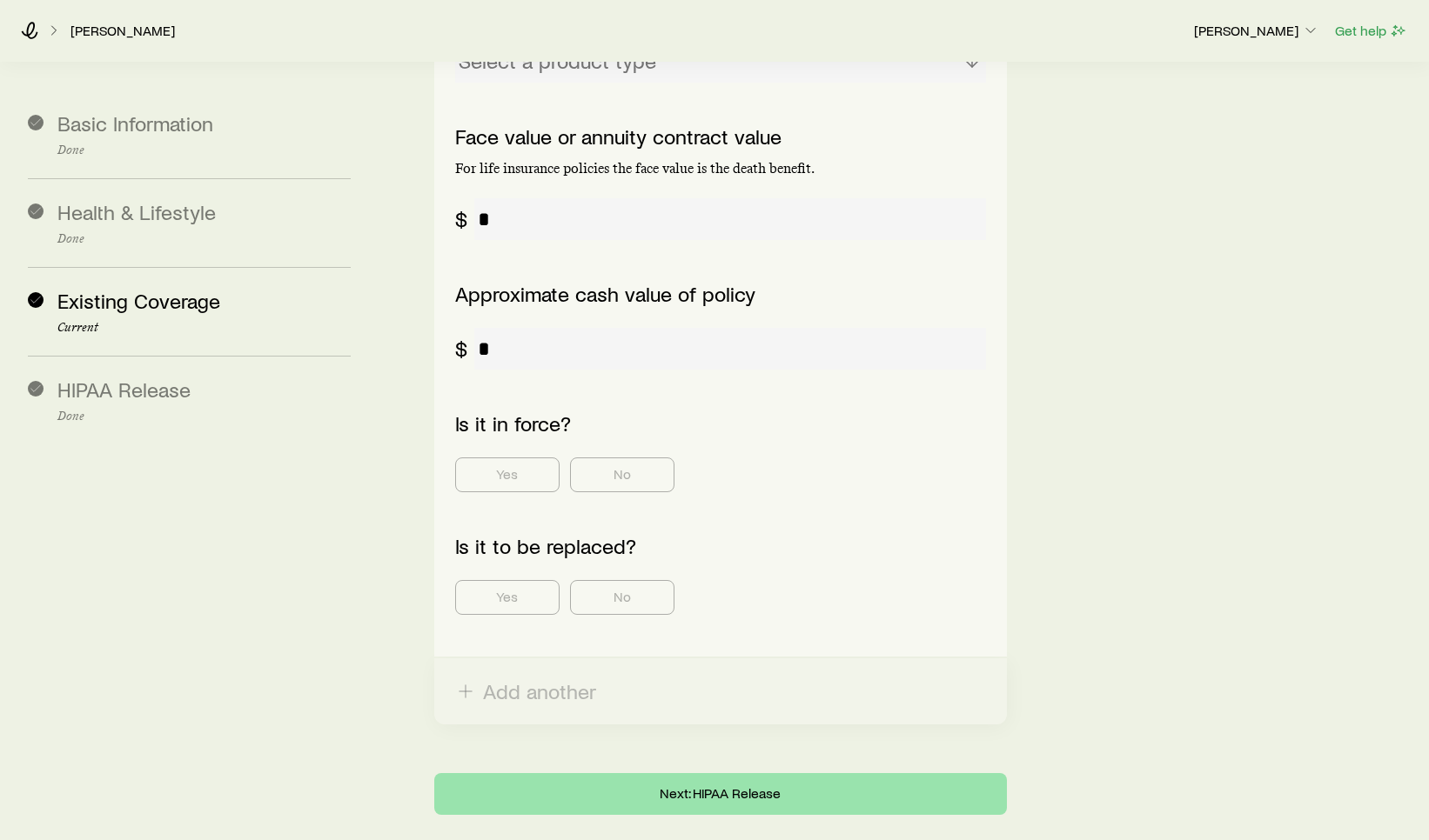
scroll to position [0, 0]
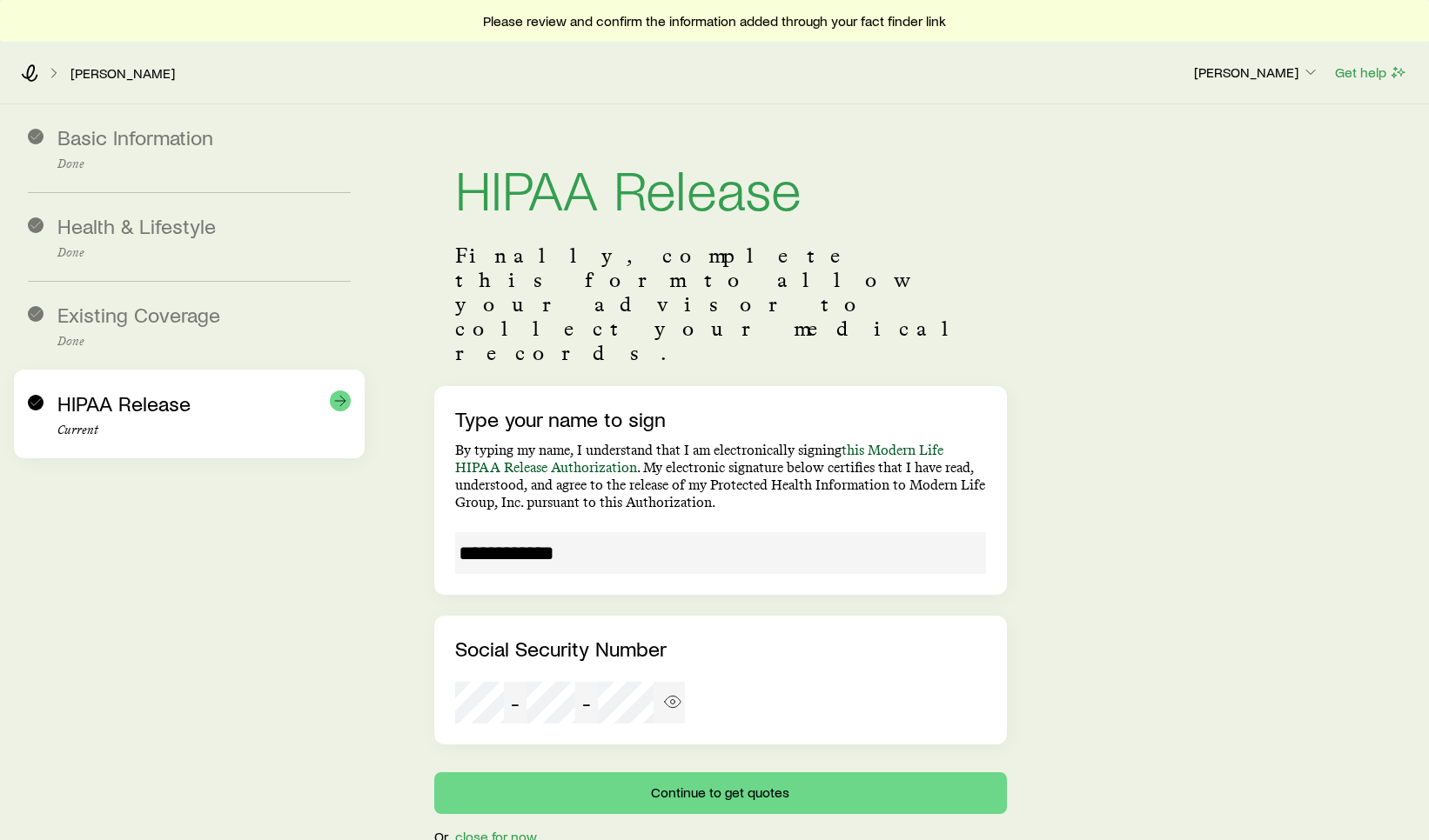
click at [141, 419] on div "HIPAA Release Current" at bounding box center [204, 414] width 294 height 46
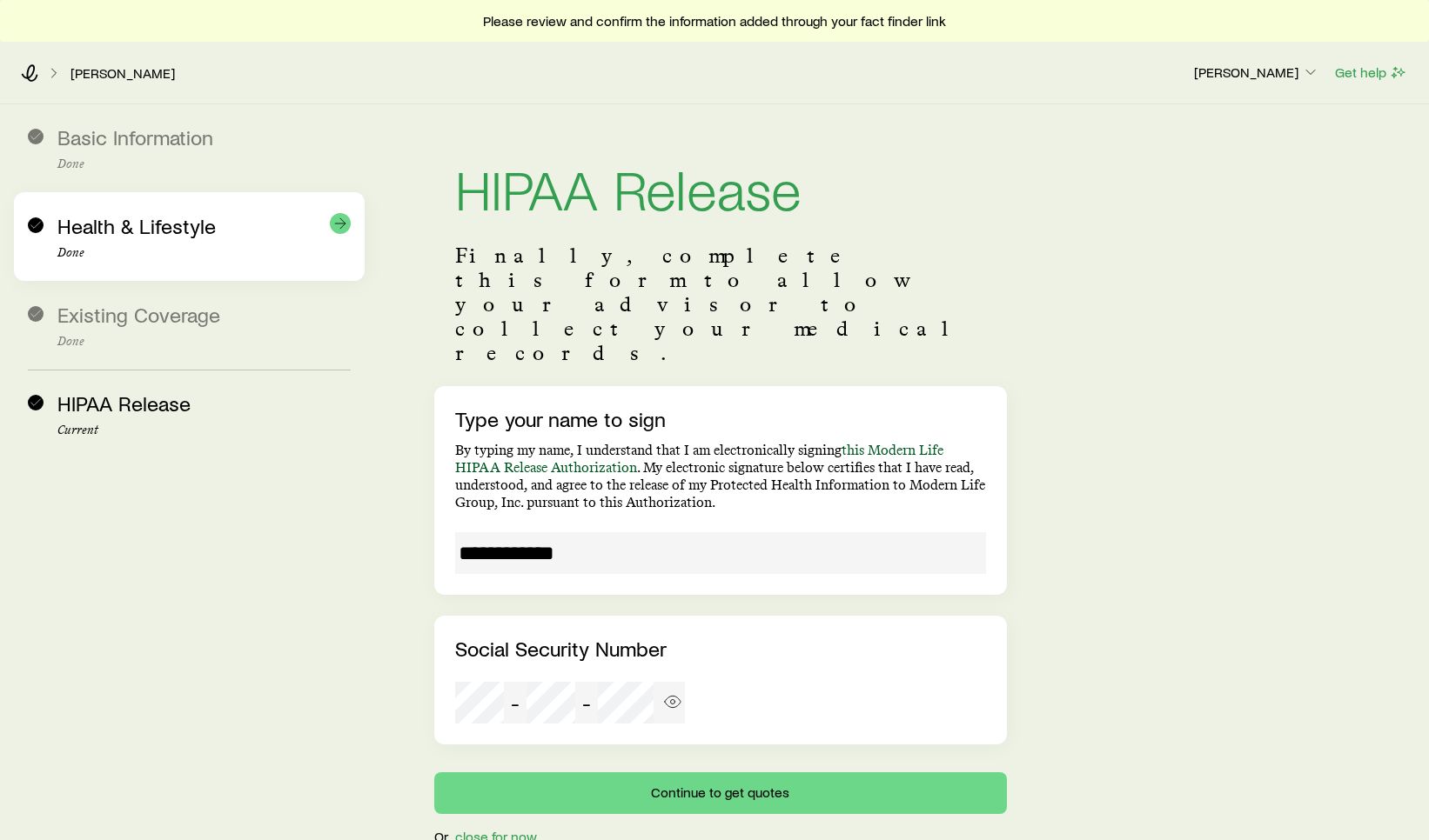
click at [128, 240] on div "Health & Lifestyle Done" at bounding box center [204, 237] width 294 height 46
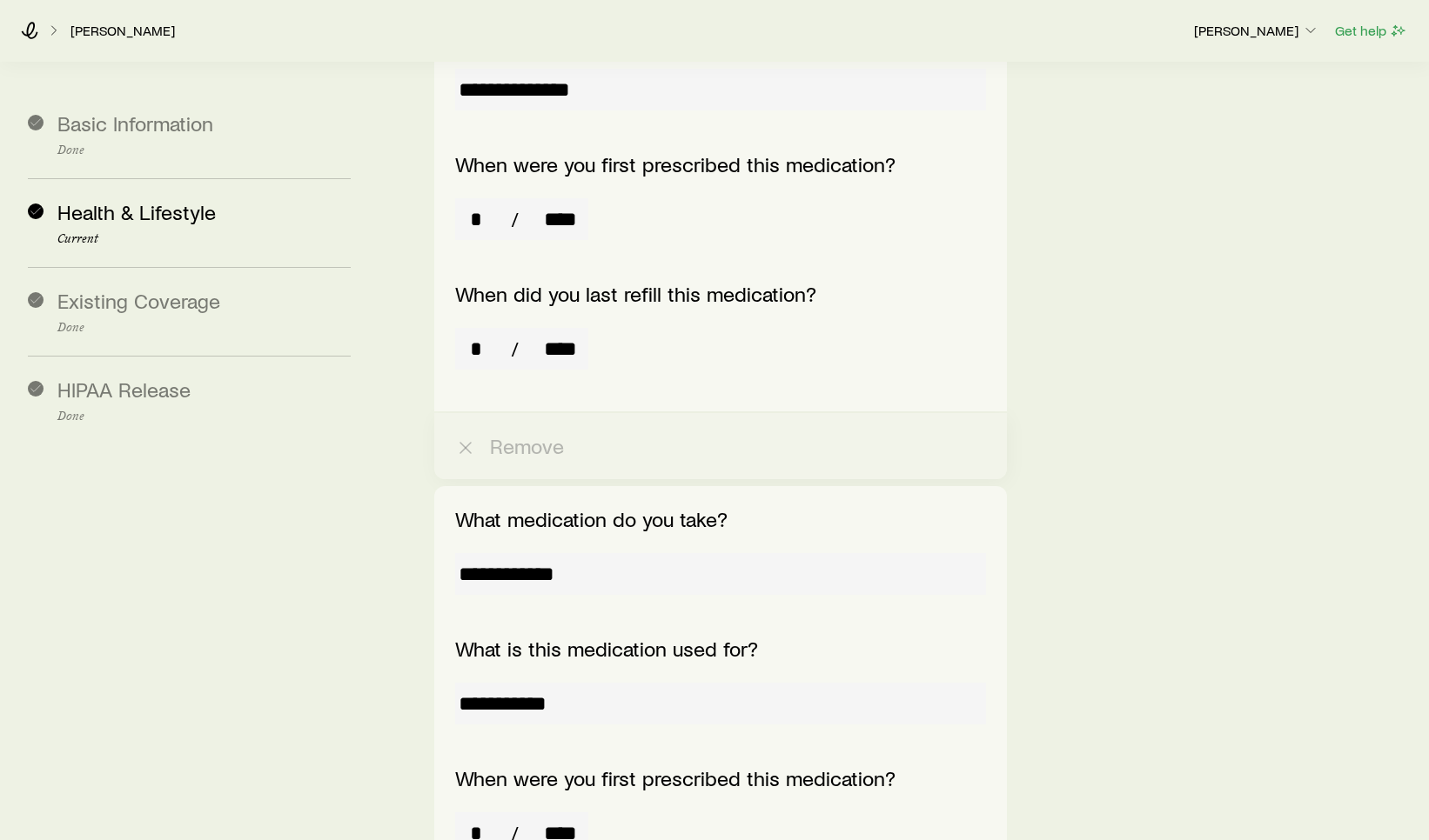
scroll to position [1009, 0]
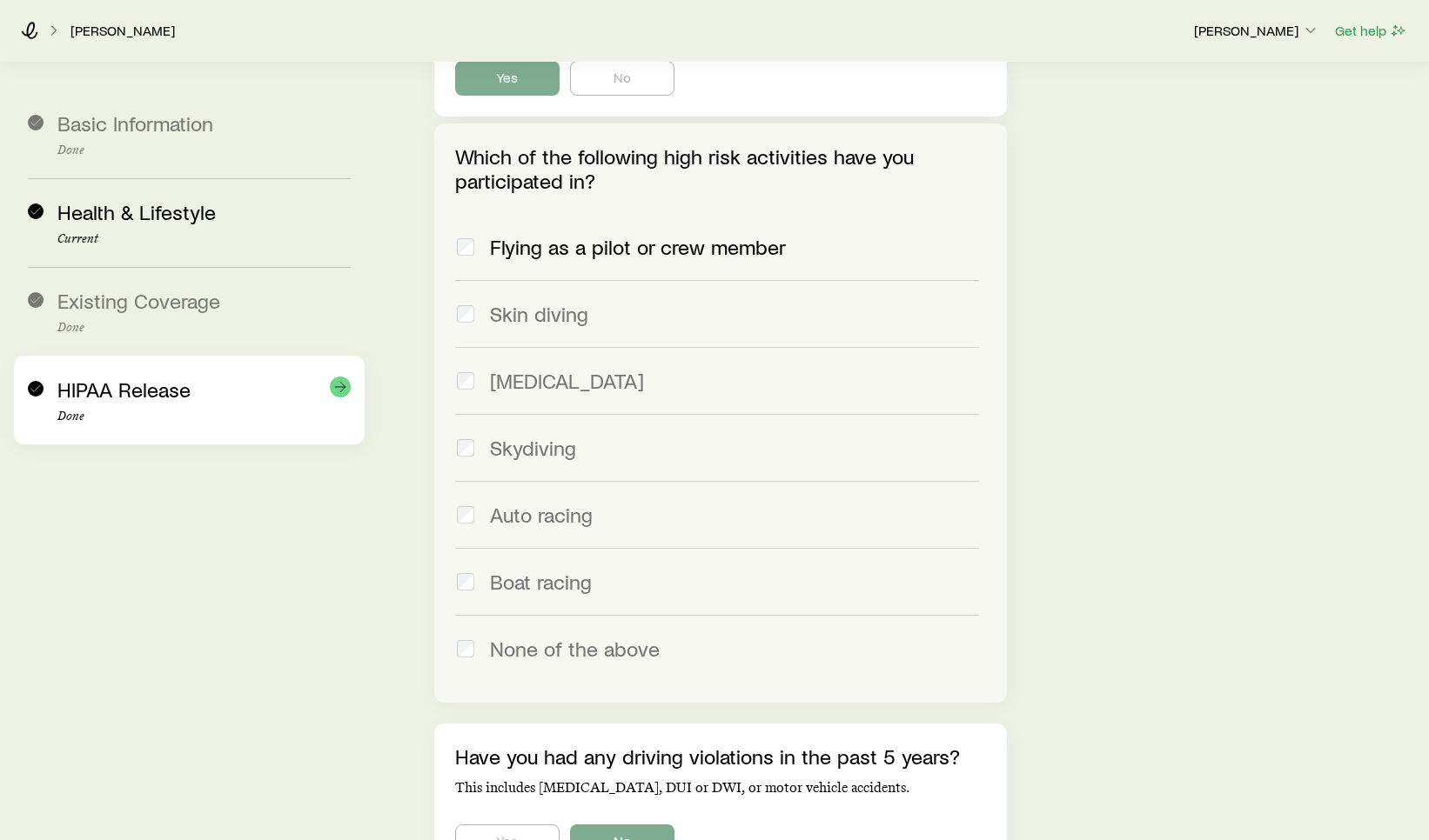
scroll to position [7063, 0]
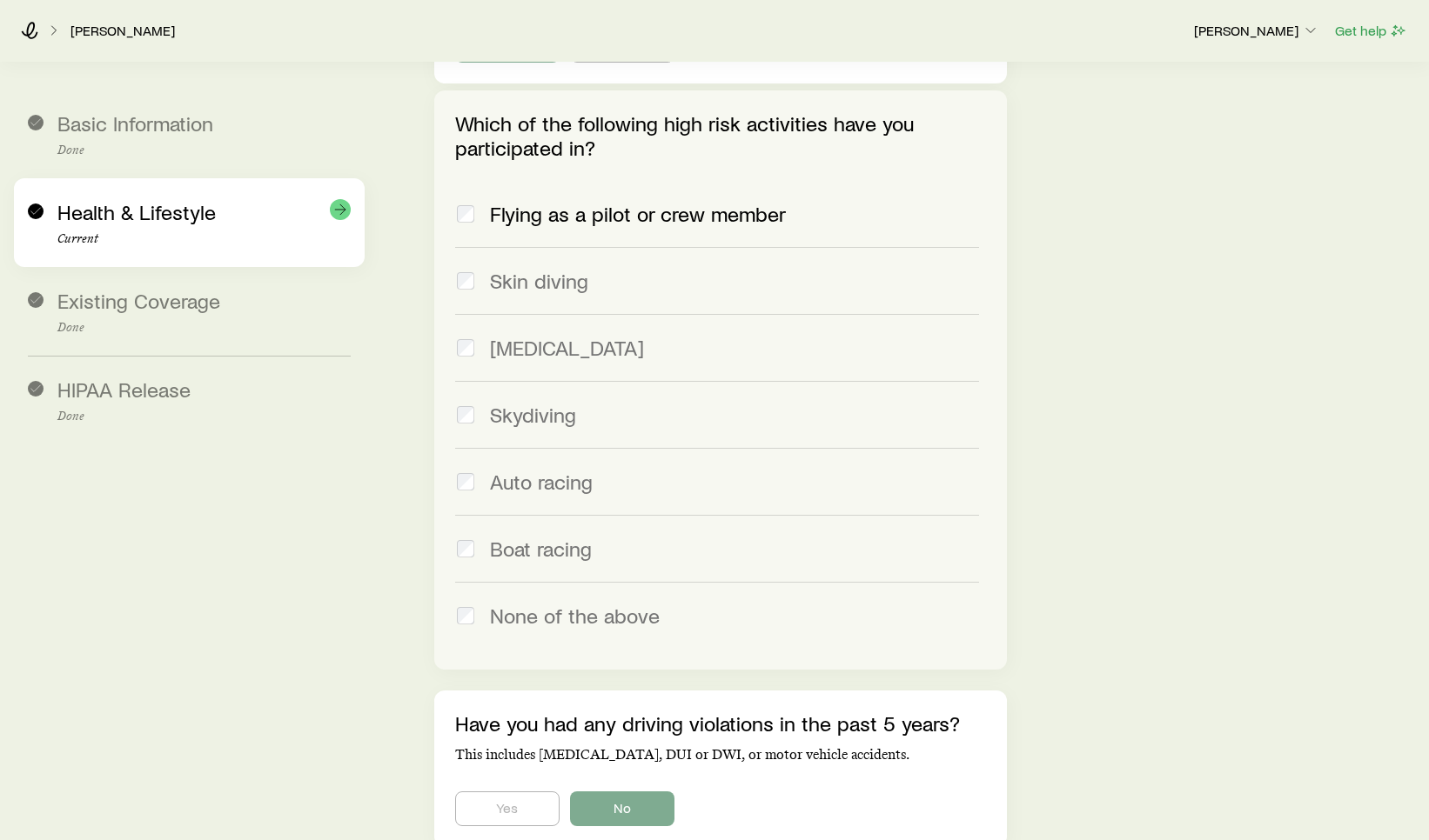
click at [265, 211] on div "Health & Lifestyle Current" at bounding box center [204, 223] width 294 height 46
click at [179, 209] on span "Health & Lifestyle" at bounding box center [136, 212] width 158 height 25
click at [179, 210] on span "Health & Lifestyle" at bounding box center [136, 212] width 158 height 25
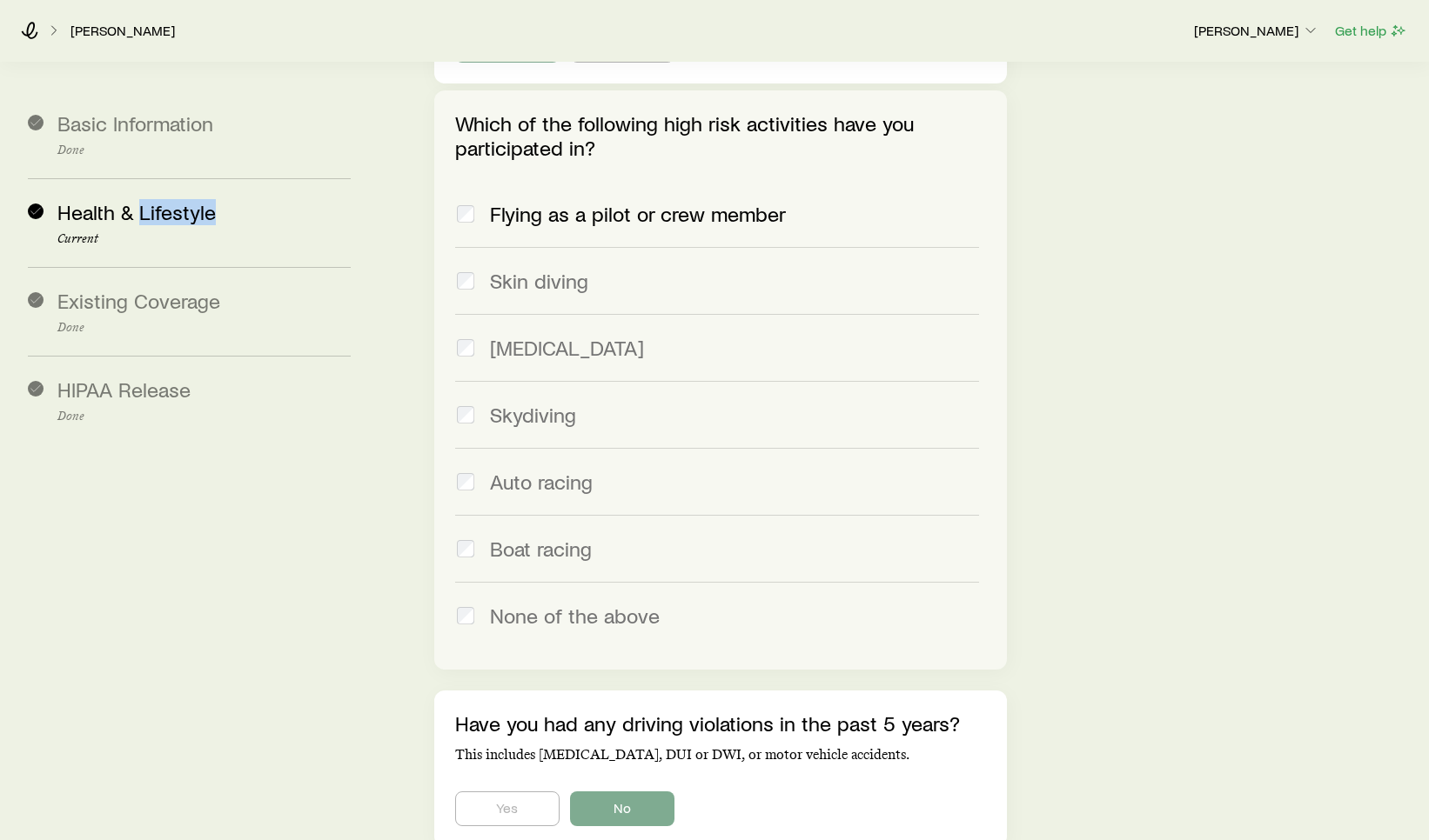
click at [775, 515] on label "Boat racing" at bounding box center [717, 547] width 524 height 67
drag, startPoint x: 1186, startPoint y: 349, endPoint x: 1186, endPoint y: 307, distance: 42.0
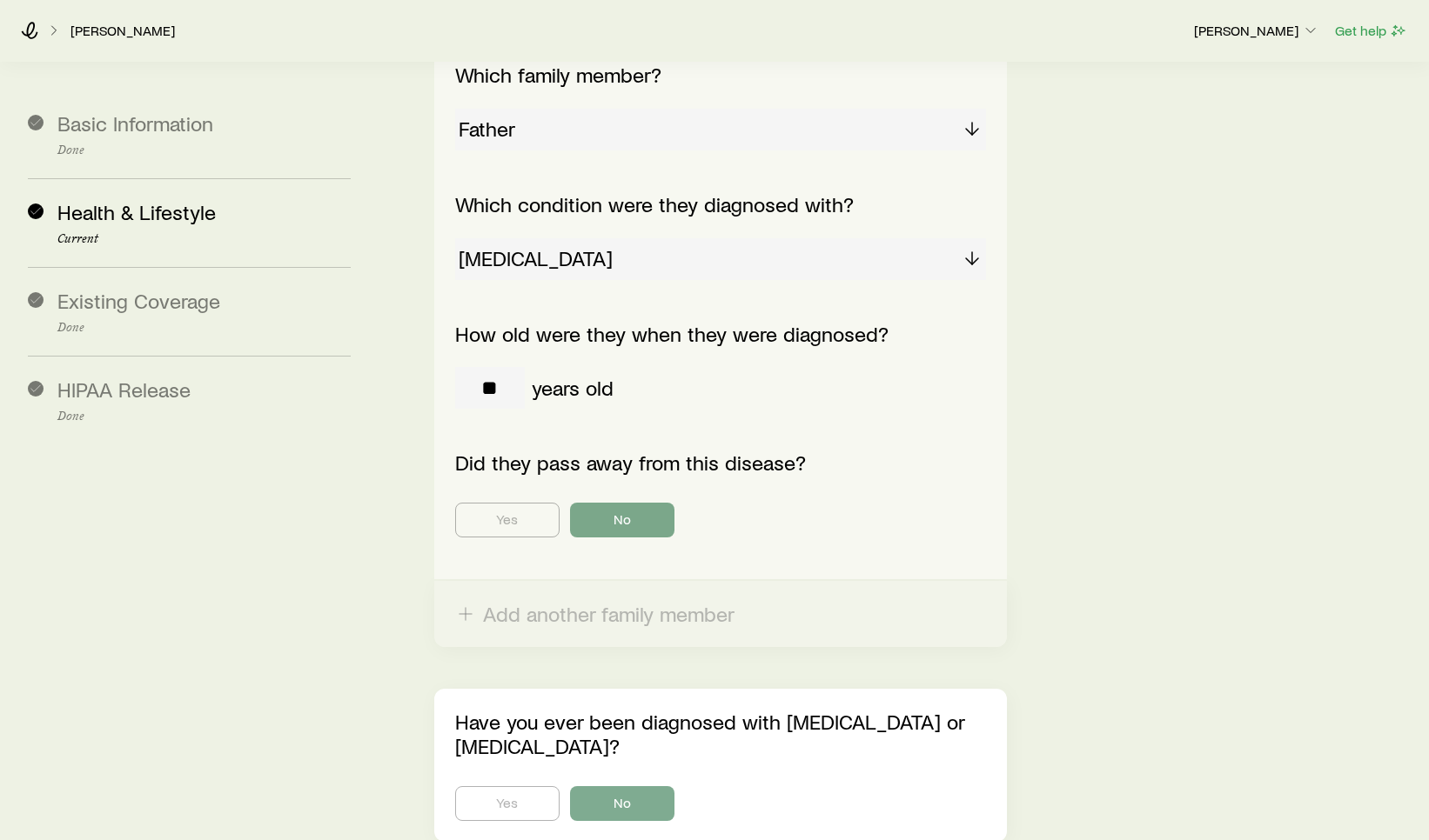
scroll to position [3062, 0]
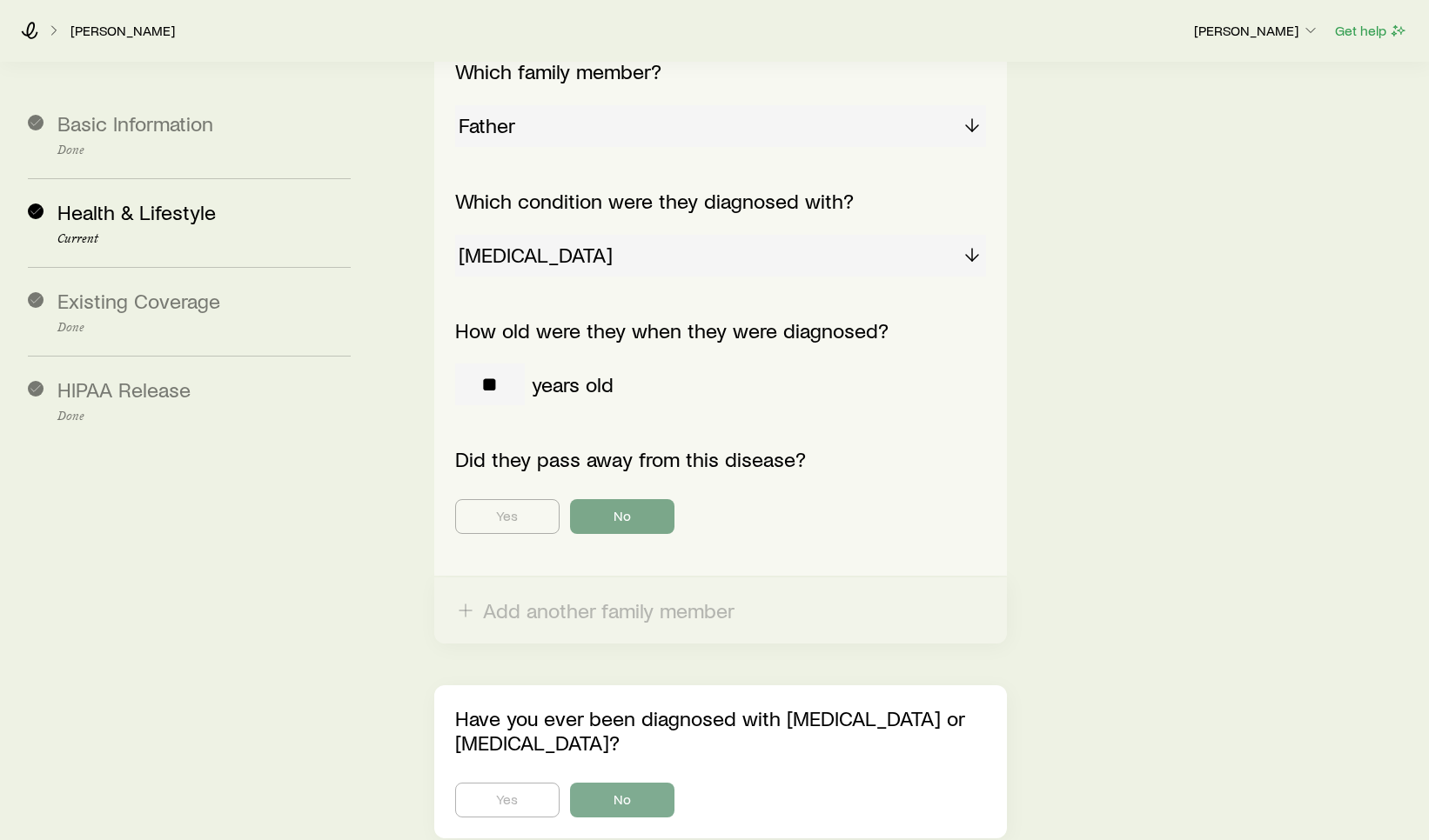
click at [560, 55] on div "Correia, Paul Tami Aloisa Get help" at bounding box center [714, 30] width 1429 height 63
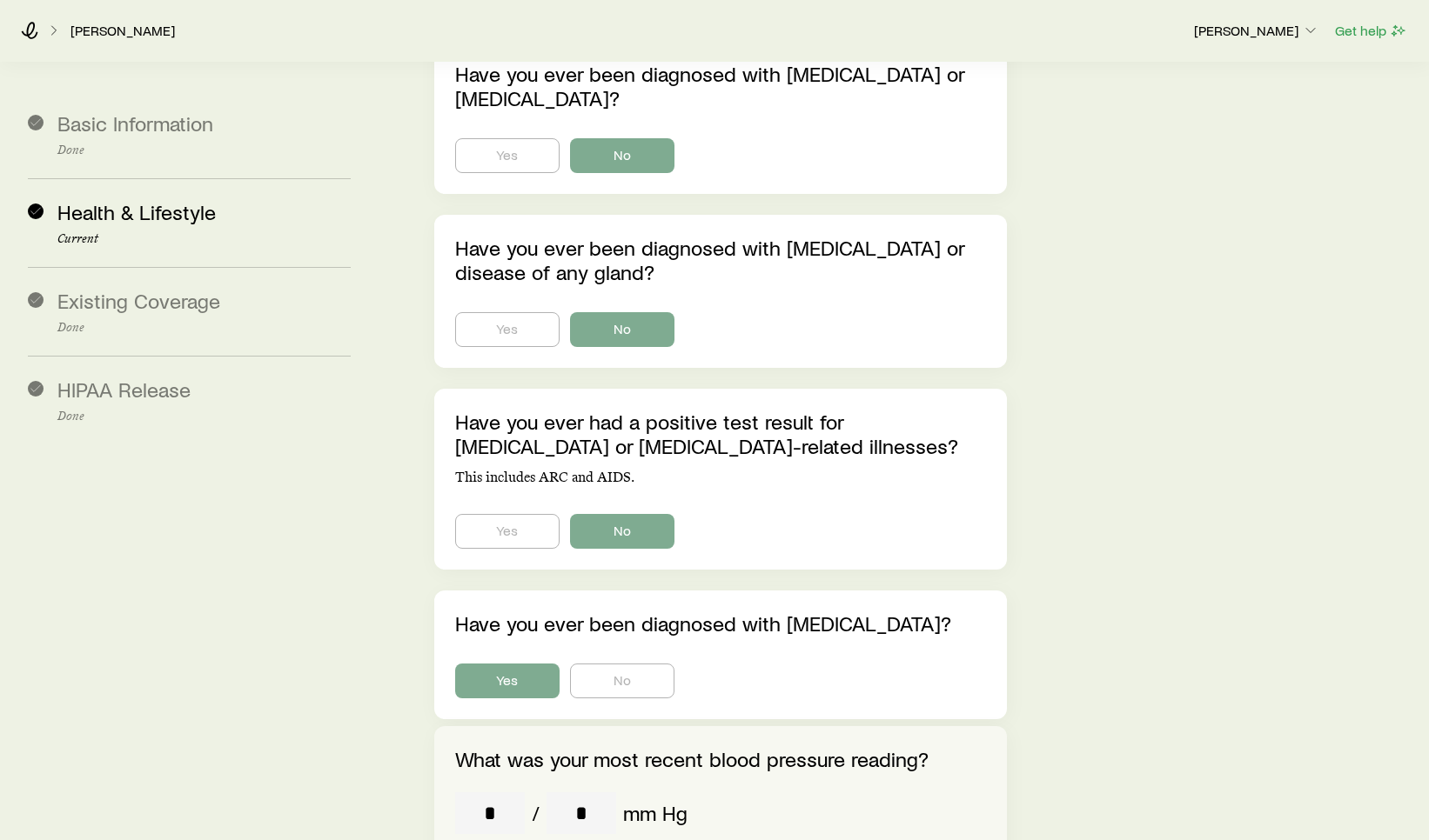
scroll to position [3688, 0]
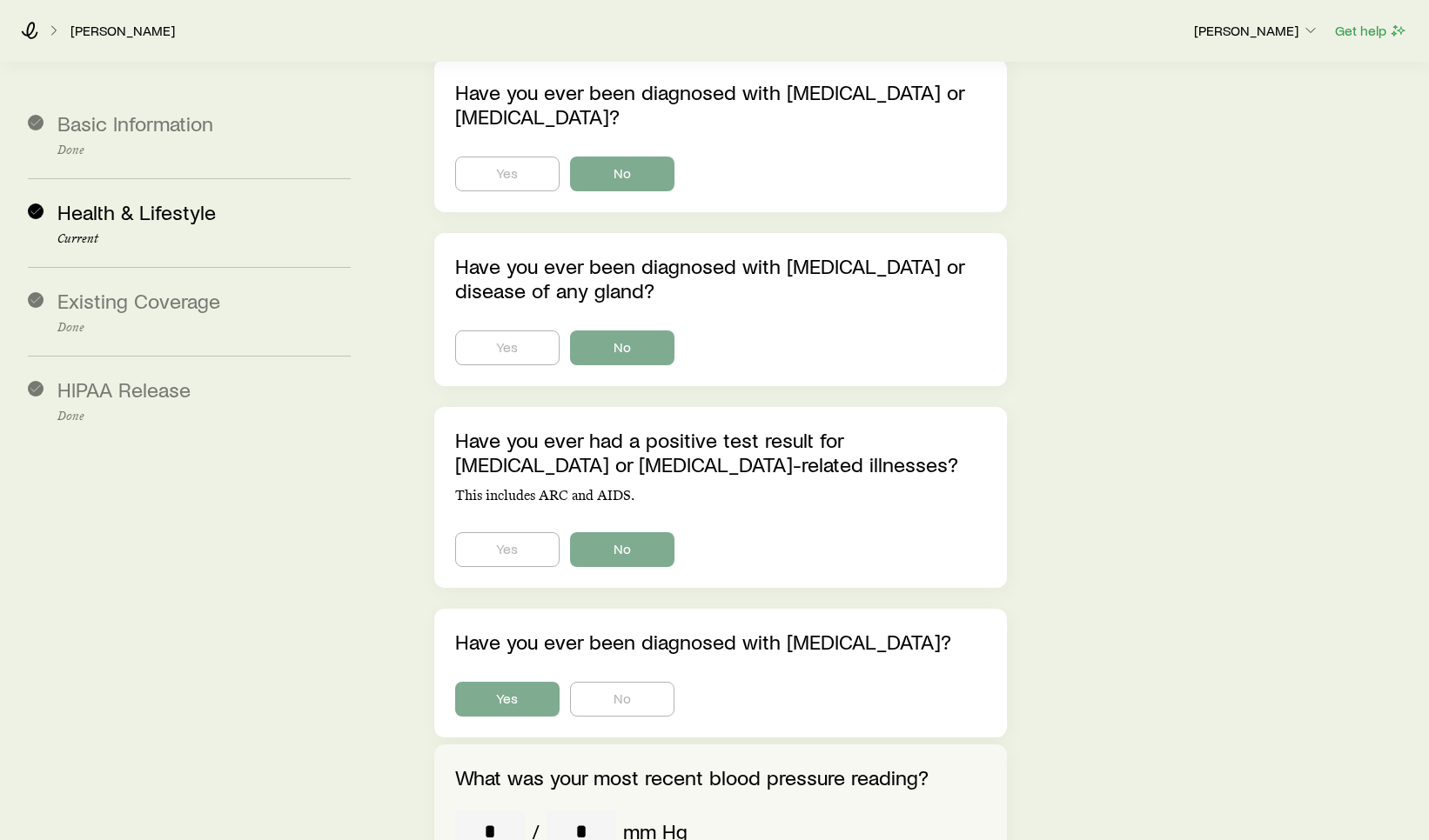
click at [943, 428] on p "Have you ever had a positive test result for HIV or HIV-related illnesses?" at bounding box center [721, 452] width 531 height 49
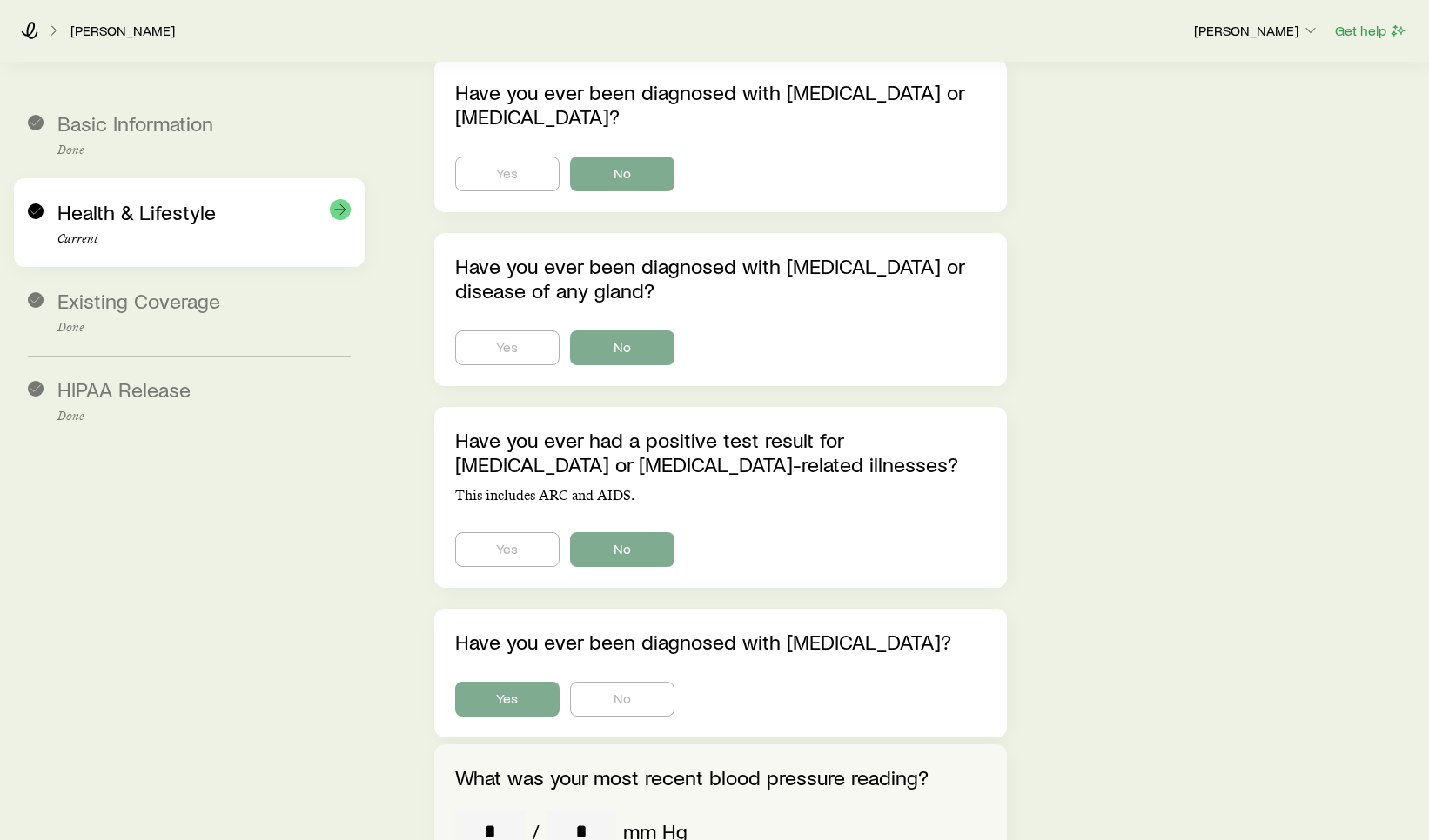
click at [229, 232] on p "Current" at bounding box center [204, 239] width 294 height 14
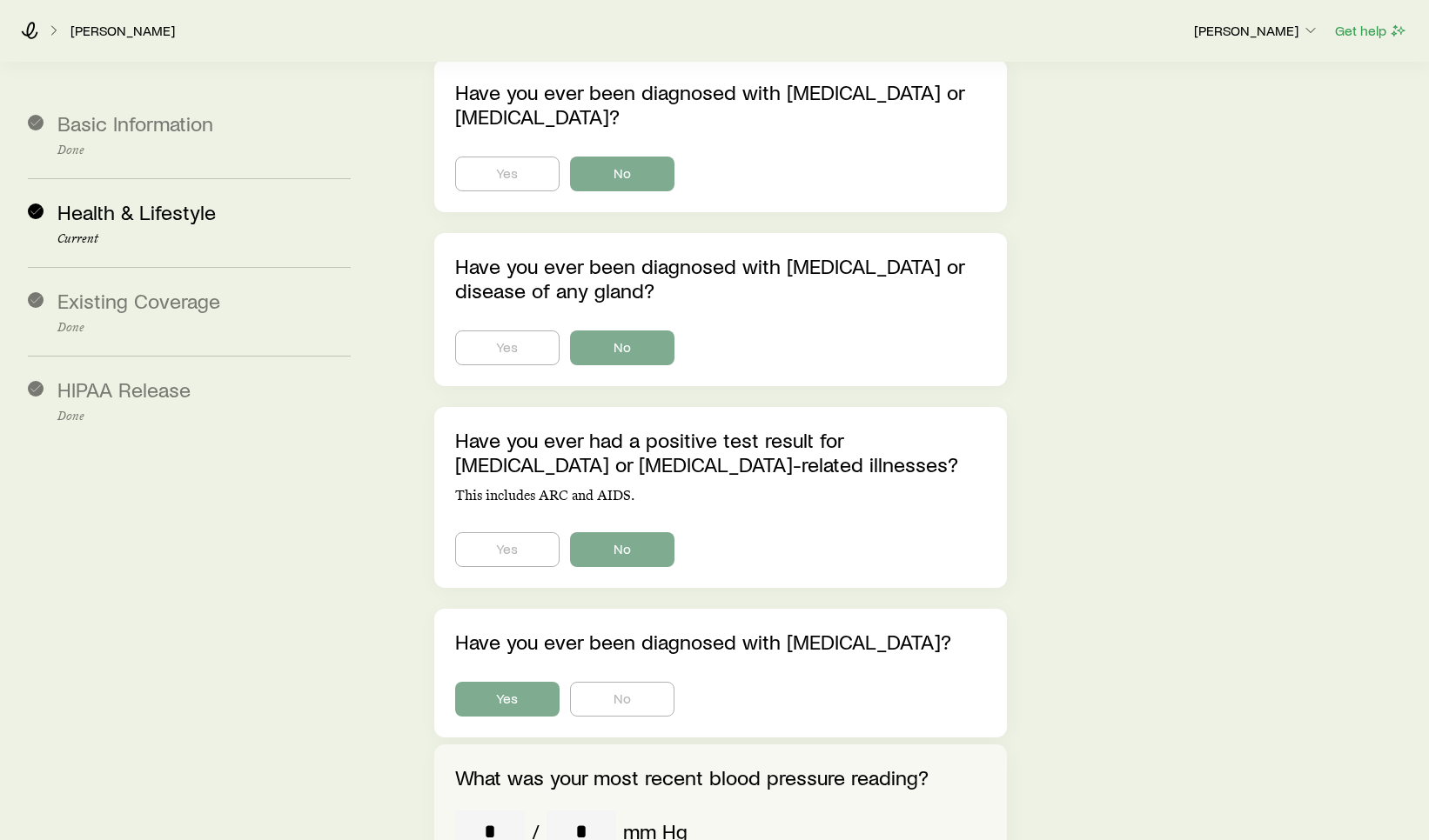
drag, startPoint x: 1221, startPoint y: 289, endPoint x: 1224, endPoint y: 270, distance: 19.2
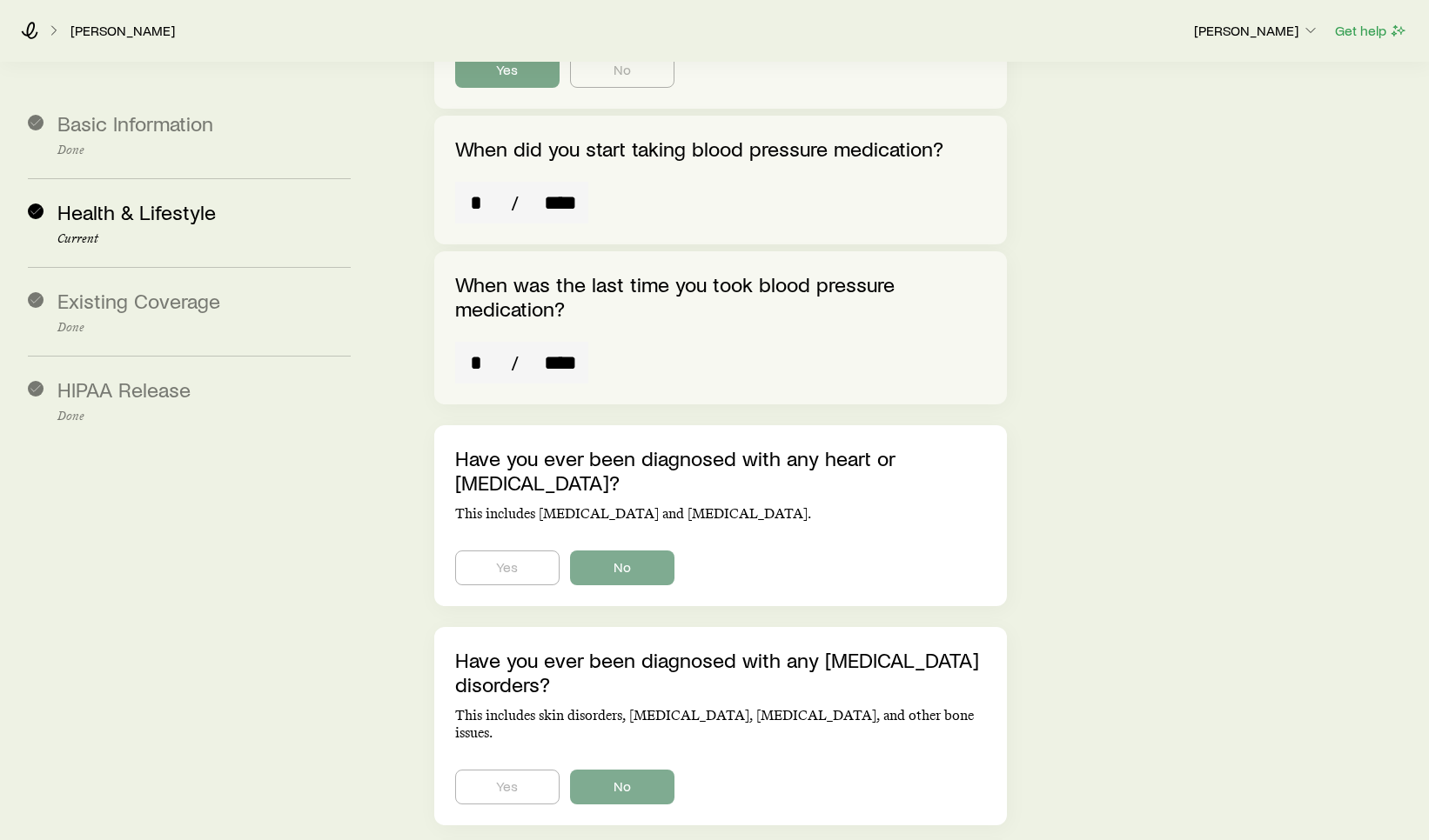
scroll to position [4767, 0]
click at [775, 504] on p "This includes anemia and leukemia." at bounding box center [721, 513] width 531 height 17
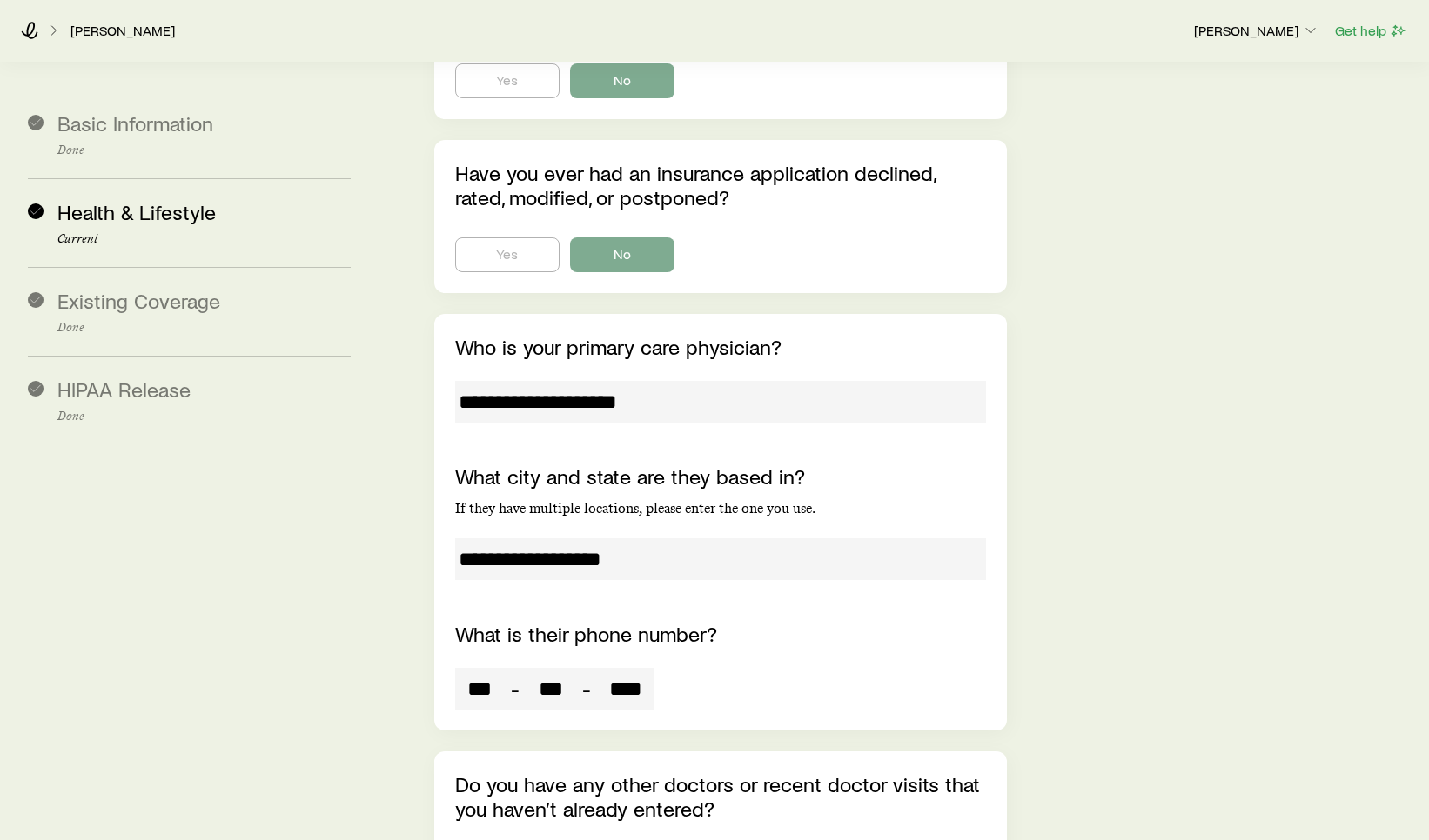
scroll to position [8021, 0]
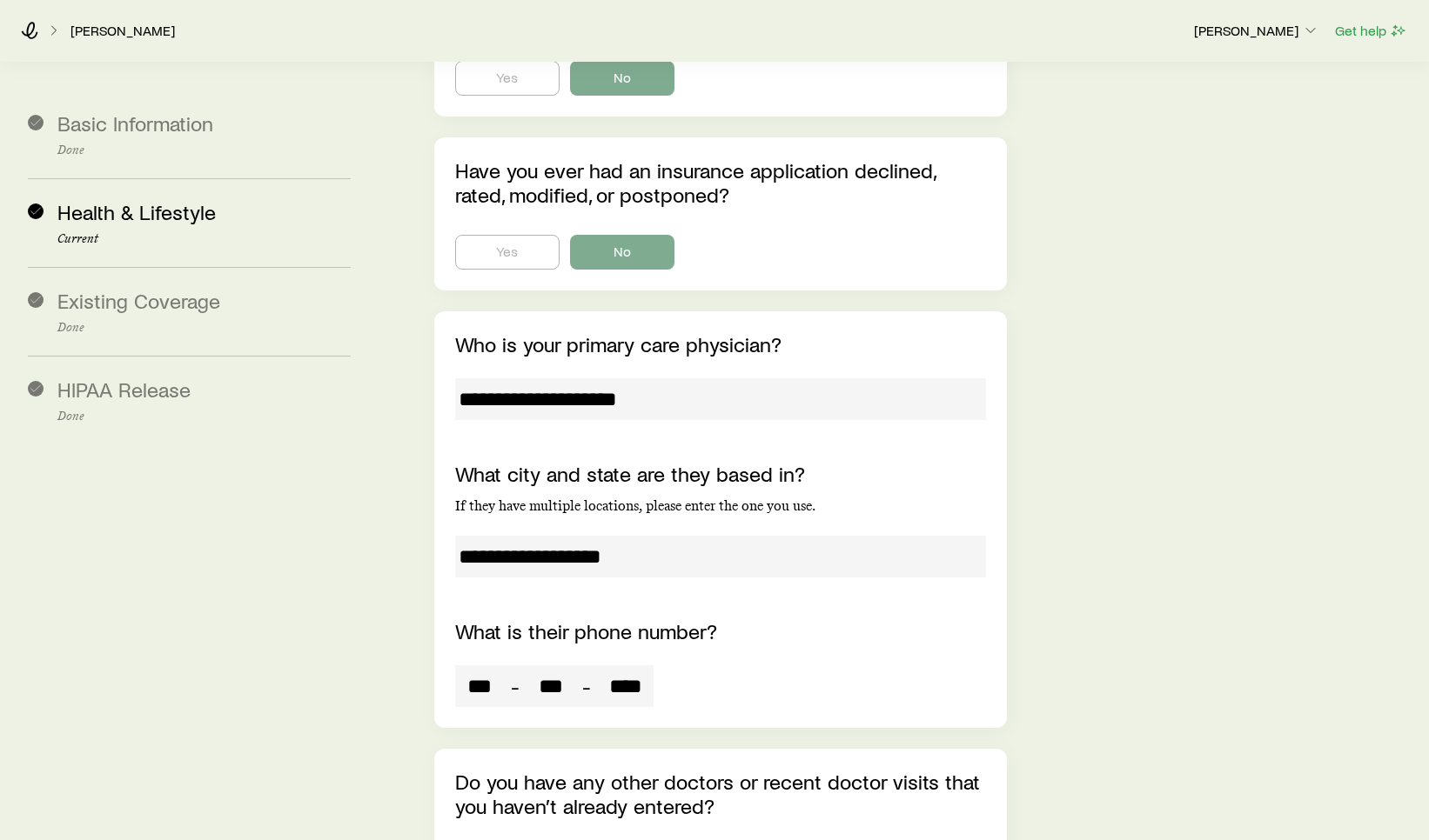
drag, startPoint x: 878, startPoint y: 364, endPoint x: 883, endPoint y: 351, distance: 13.9
click at [879, 363] on div "**********" at bounding box center [721, 519] width 531 height 375
click at [1054, 12] on div "Correia, Paul Tami Aloisa Get help" at bounding box center [714, 30] width 1429 height 63
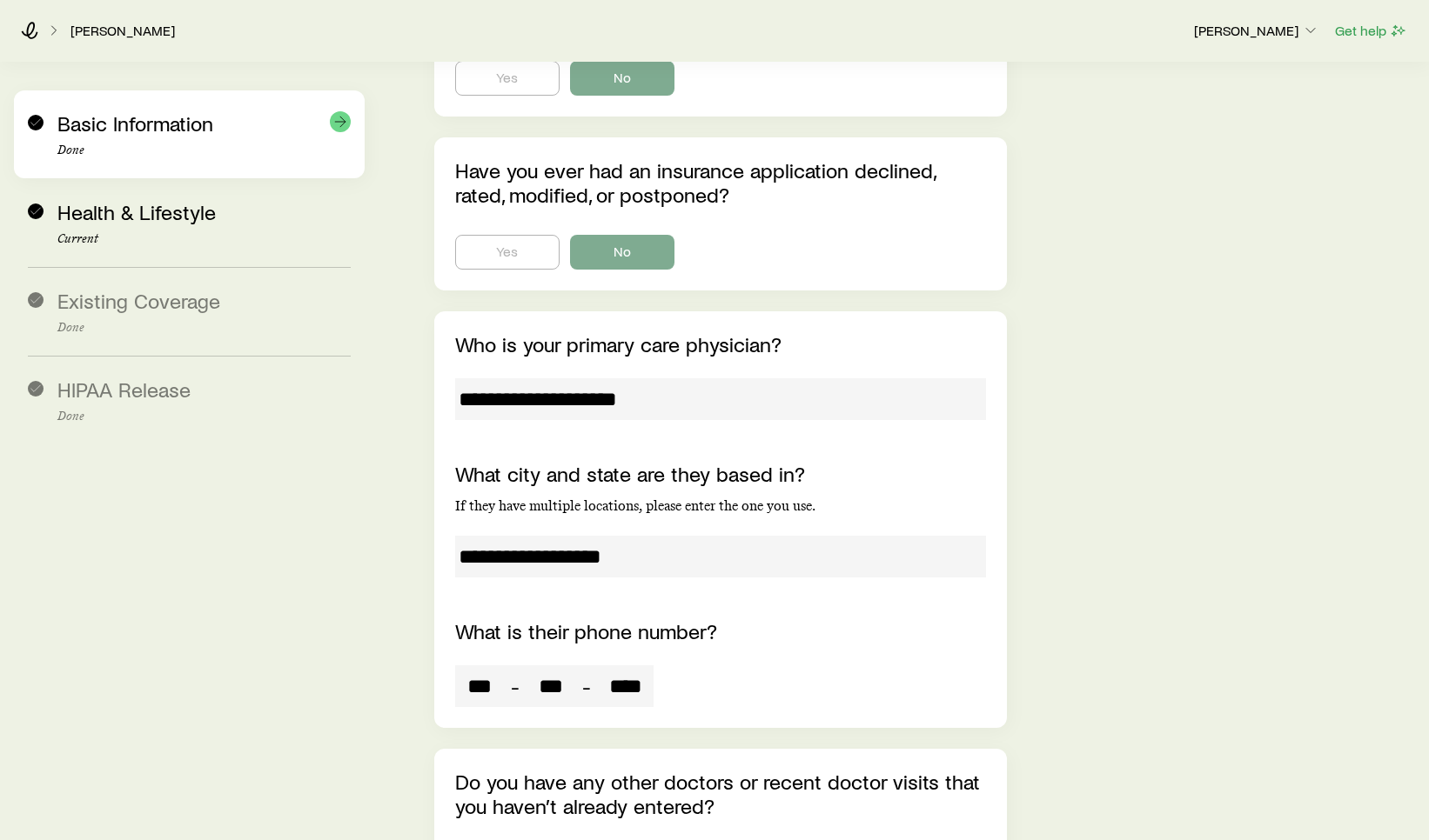
click at [133, 121] on span "Basic Information" at bounding box center [135, 122] width 156 height 25
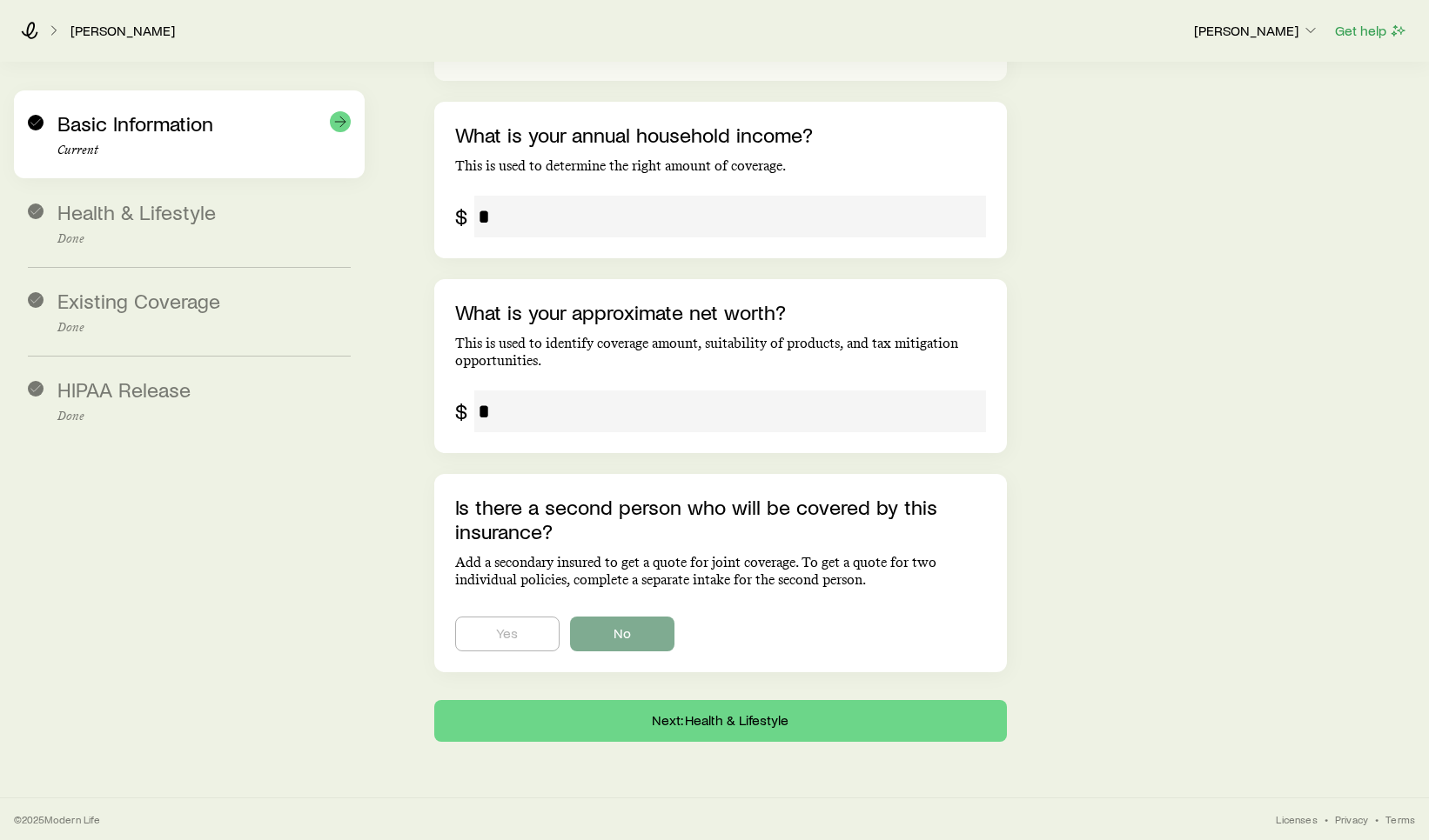
scroll to position [2963, 0]
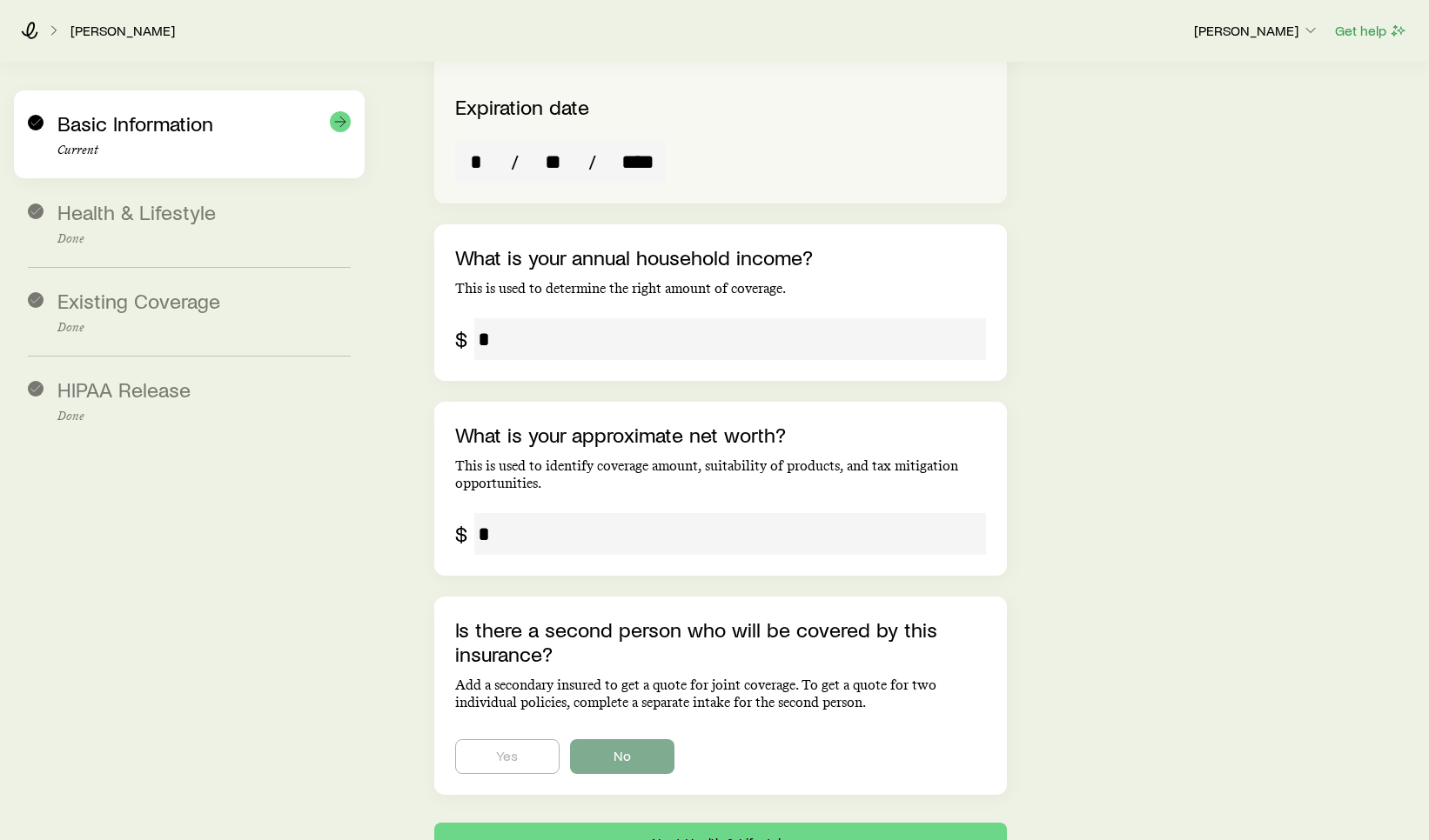
click at [137, 123] on span "Basic Information" at bounding box center [135, 122] width 156 height 25
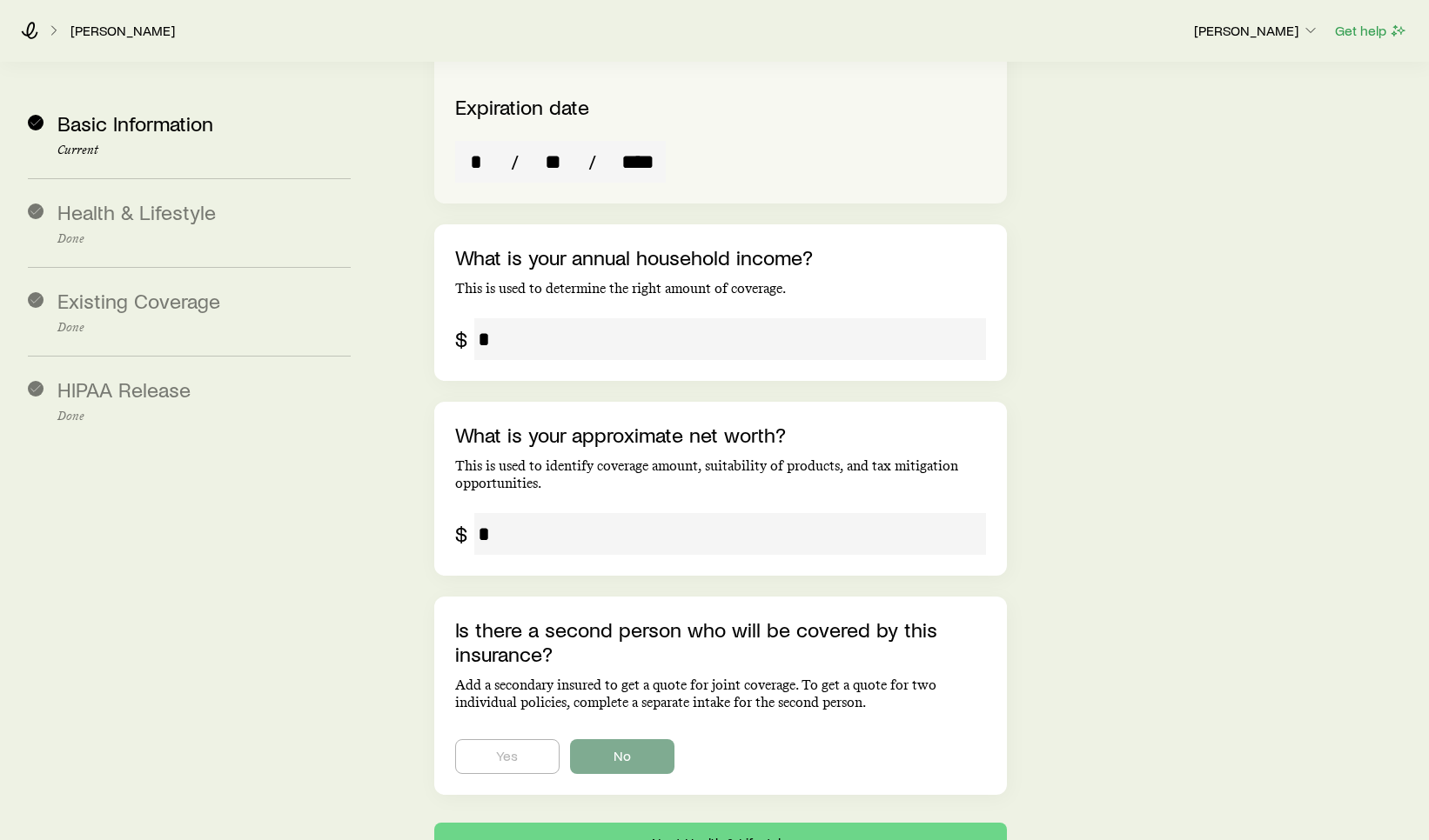
click at [707, 823] on button "Next: Health & Lifestyle" at bounding box center [720, 844] width 573 height 41
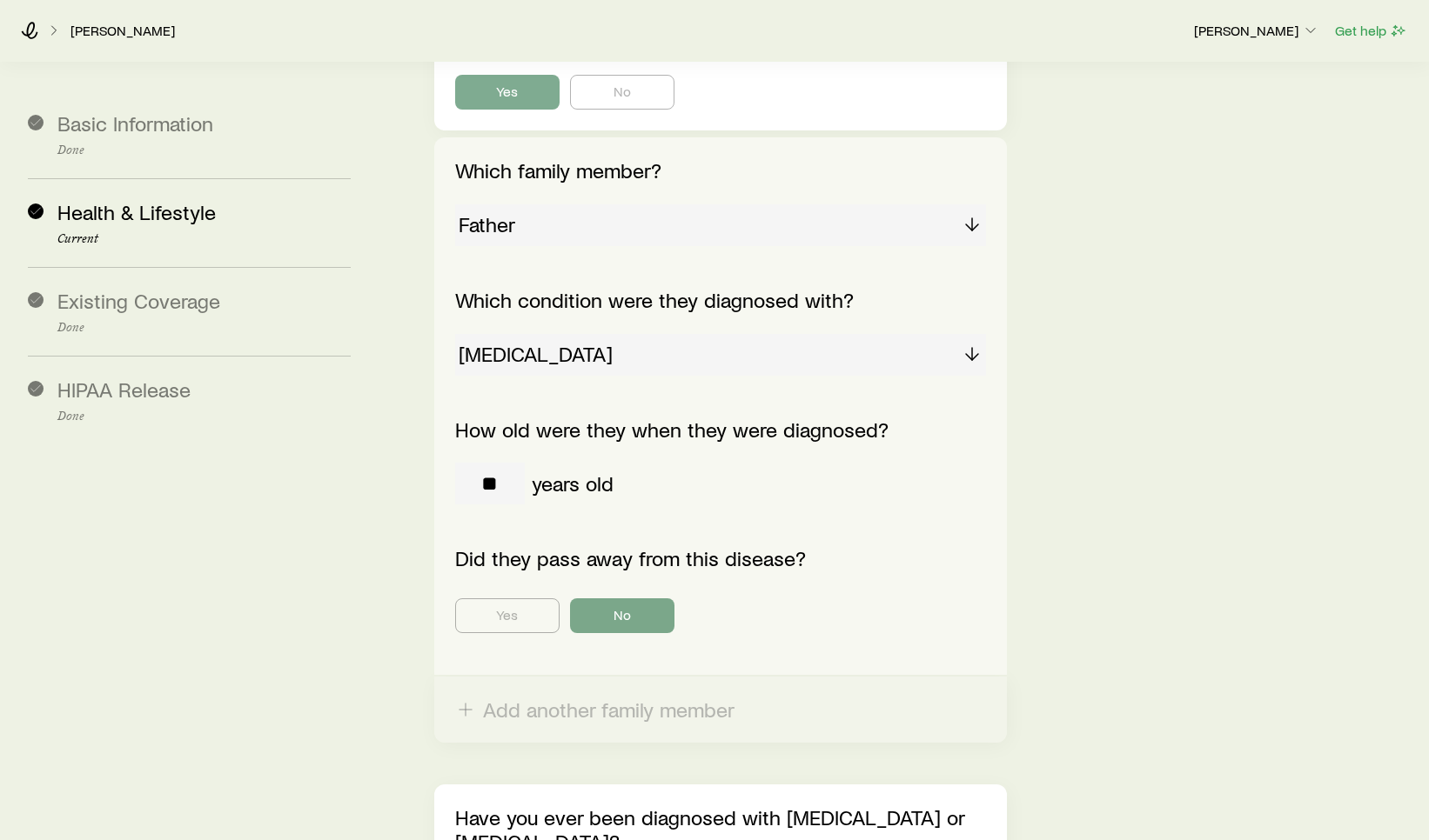
scroll to position [0, 0]
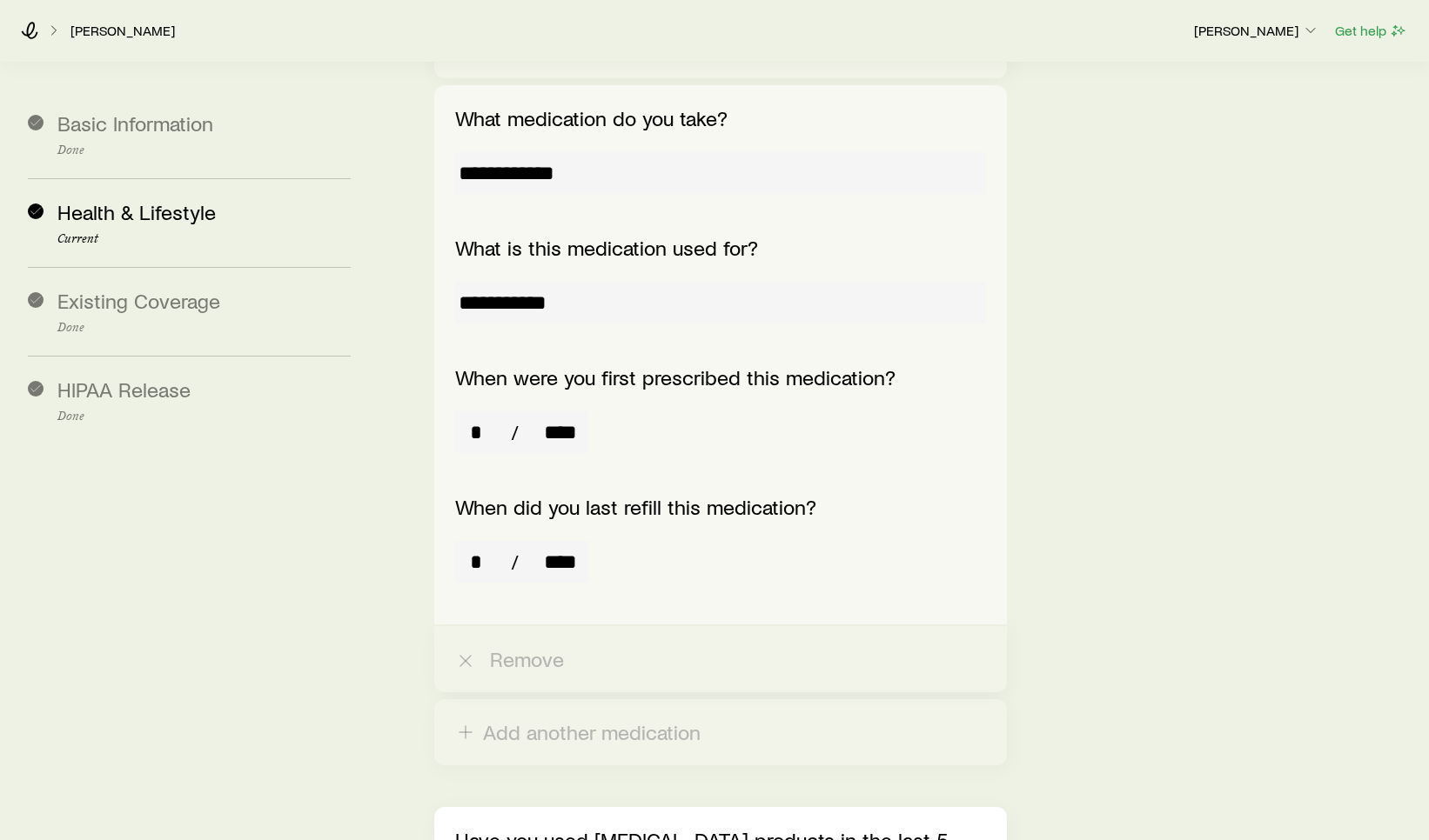
scroll to position [1357, 0]
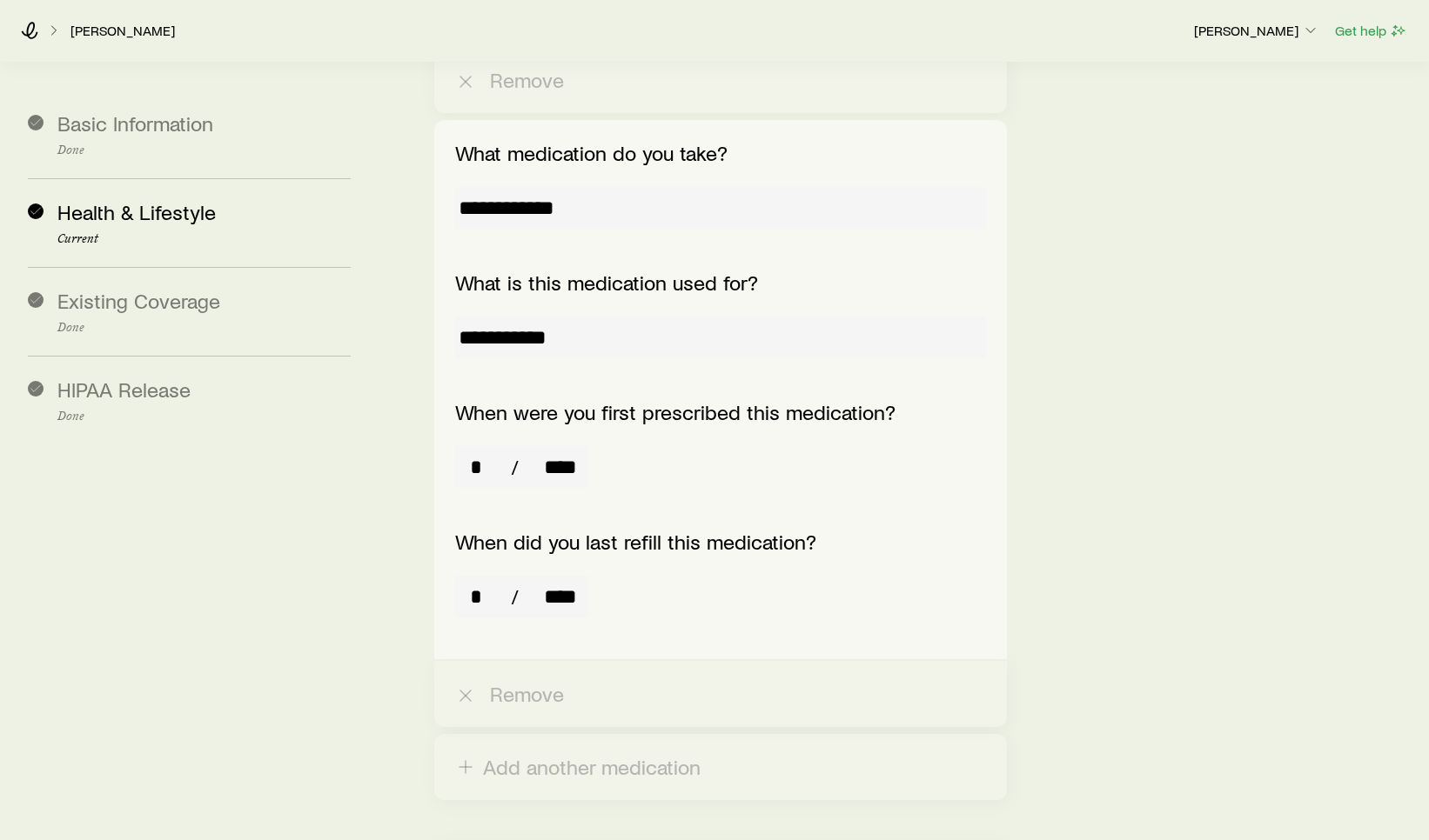
click at [587, 187] on input "**********" at bounding box center [721, 208] width 531 height 41
drag, startPoint x: 600, startPoint y: 137, endPoint x: 442, endPoint y: 133, distance: 158.1
click at [442, 133] on div "**********" at bounding box center [720, 389] width 573 height 539
drag, startPoint x: 785, startPoint y: 131, endPoint x: 786, endPoint y: 94, distance: 37.0
click at [786, 187] on input "**********" at bounding box center [721, 208] width 531 height 41
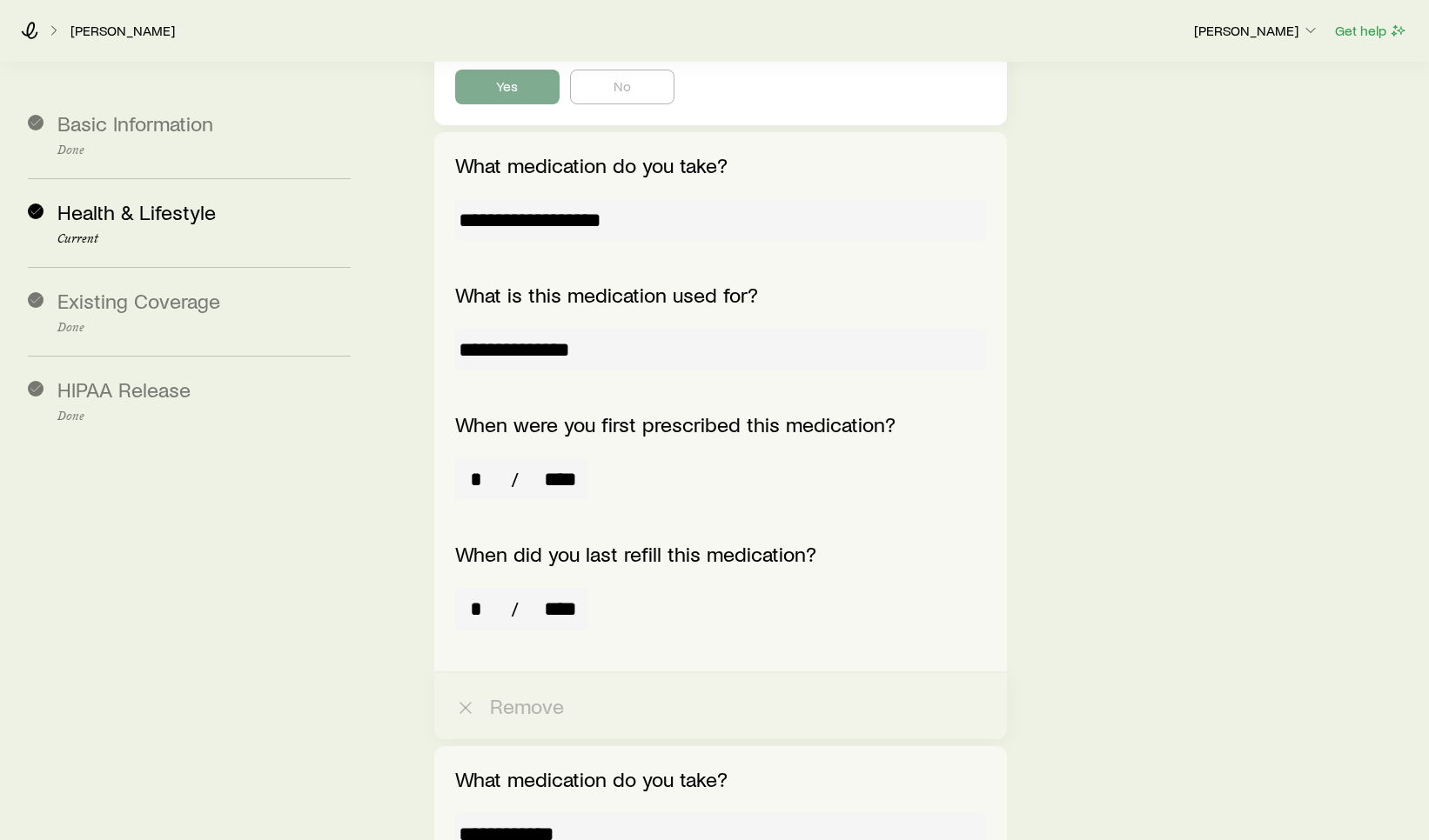
scroll to position [696, 0]
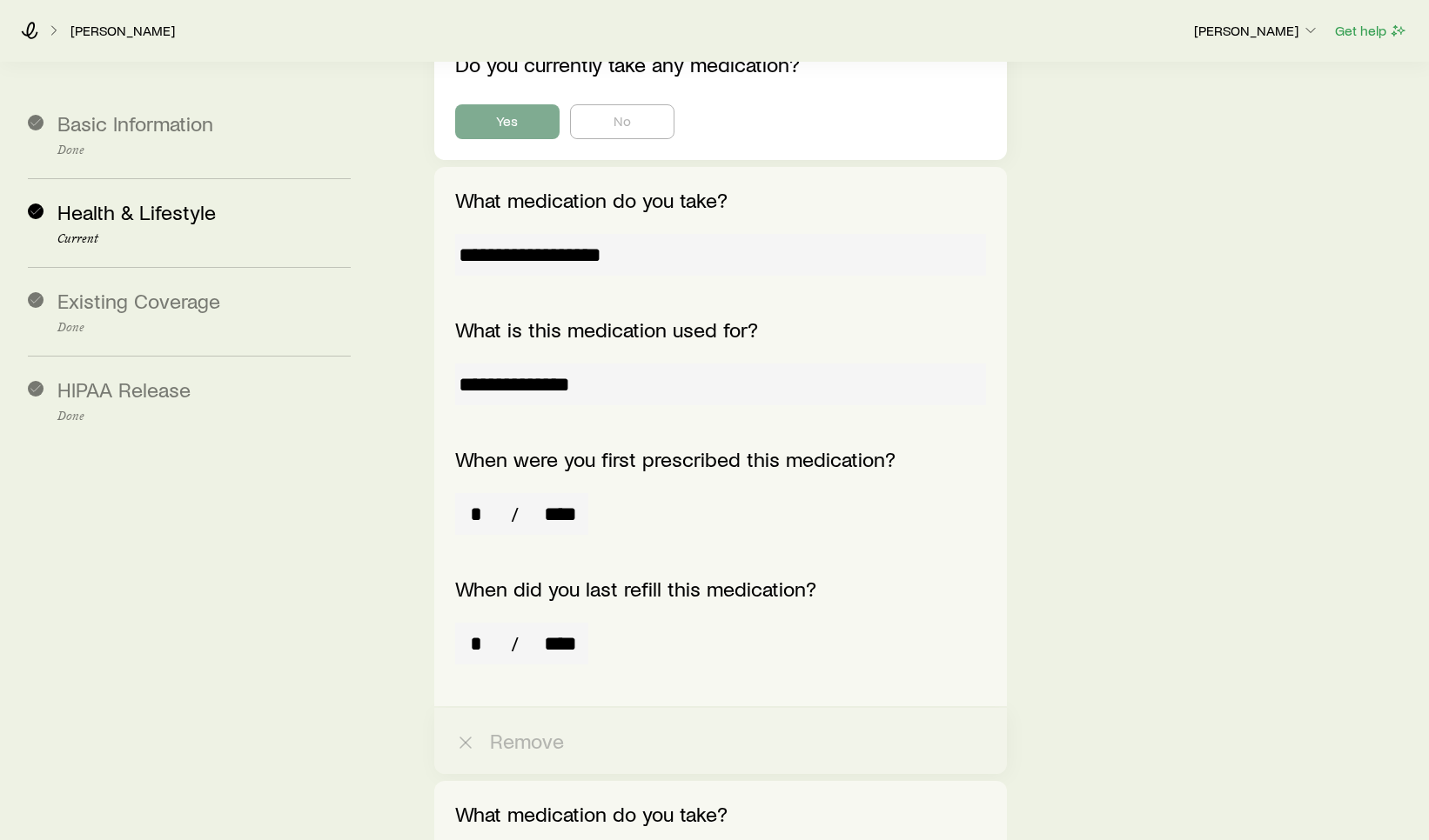
drag, startPoint x: 627, startPoint y: 192, endPoint x: 408, endPoint y: 193, distance: 219.0
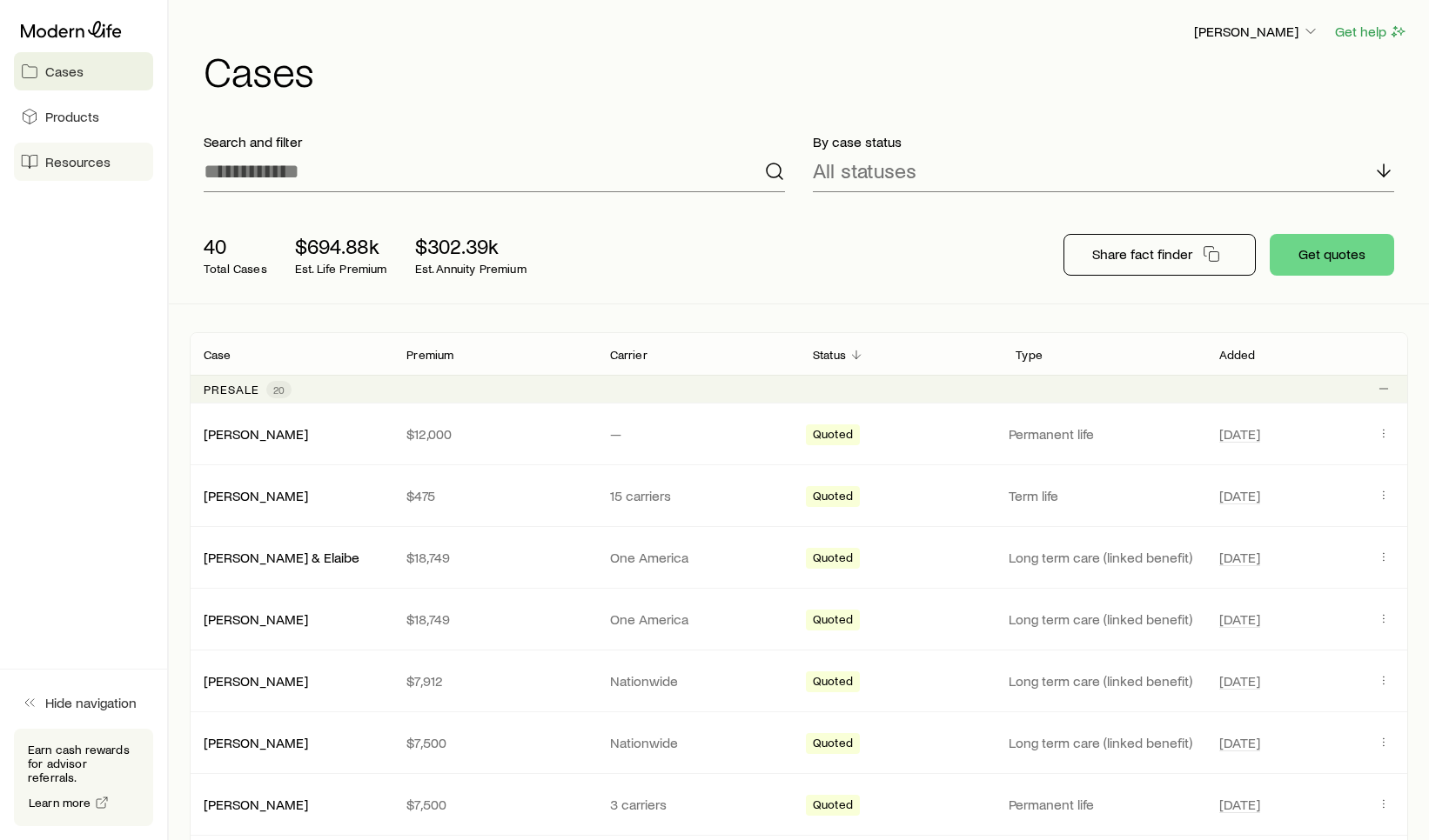
click at [87, 157] on span "Resources" at bounding box center [77, 162] width 65 height 17
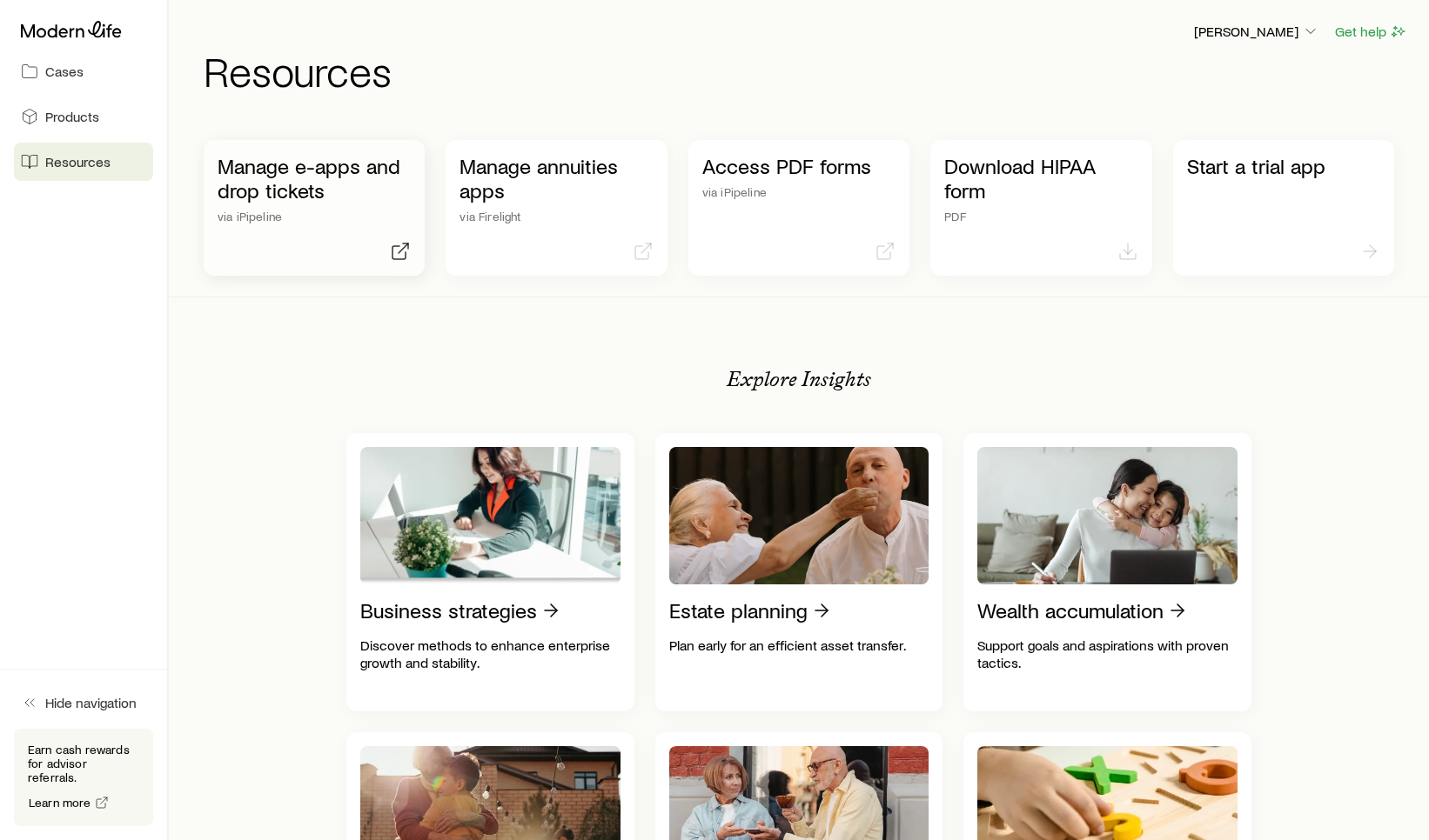
click at [270, 185] on p "Manage e-apps and drop tickets" at bounding box center [313, 179] width 193 height 49
